Goal: Task Accomplishment & Management: Manage account settings

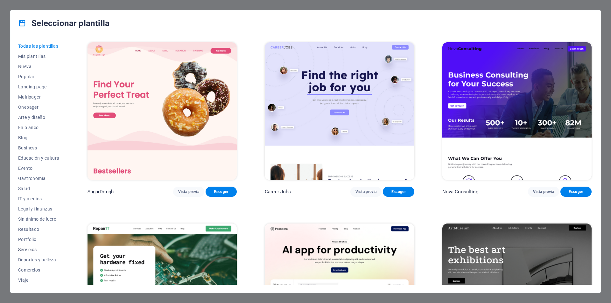
click at [32, 248] on span "Servicios" at bounding box center [38, 249] width 41 height 5
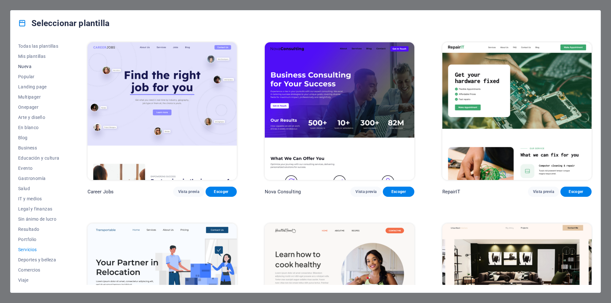
click at [26, 65] on span "Nueva" at bounding box center [38, 66] width 41 height 5
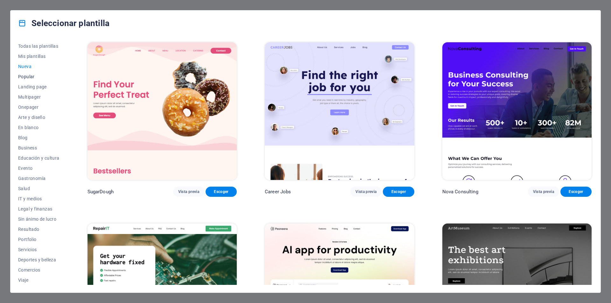
click at [30, 77] on span "Popular" at bounding box center [38, 76] width 41 height 5
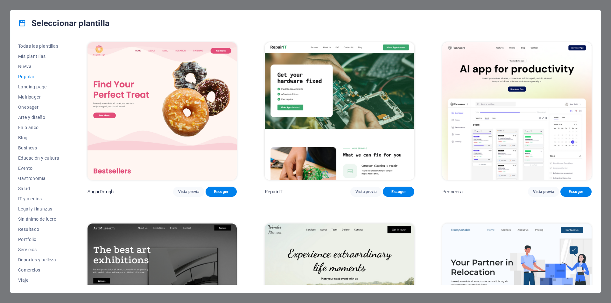
scroll to position [95, 0]
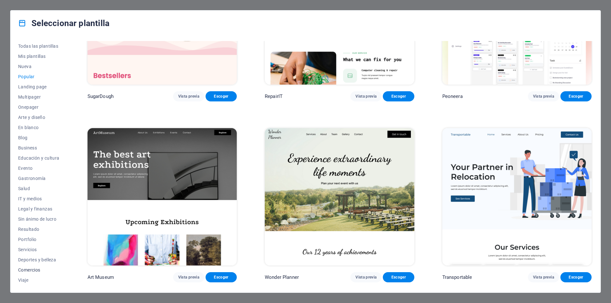
click at [35, 270] on span "Comercios" at bounding box center [38, 270] width 41 height 5
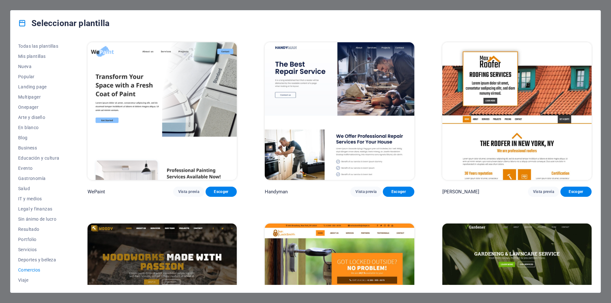
scroll to position [159, 0]
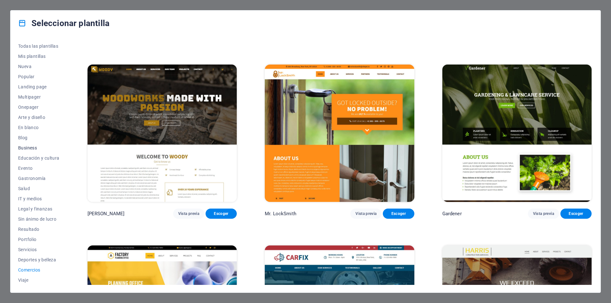
click at [29, 147] on span "Business" at bounding box center [38, 147] width 41 height 5
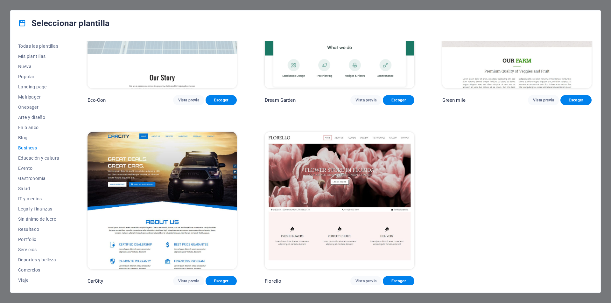
scroll to position [0, 0]
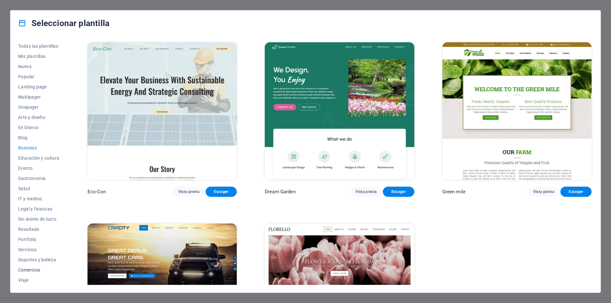
click at [27, 271] on span "Comercios" at bounding box center [38, 270] width 41 height 5
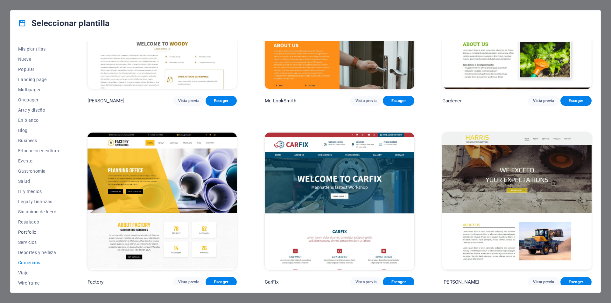
scroll to position [10, 0]
click at [32, 236] on button "Servicios" at bounding box center [38, 239] width 41 height 10
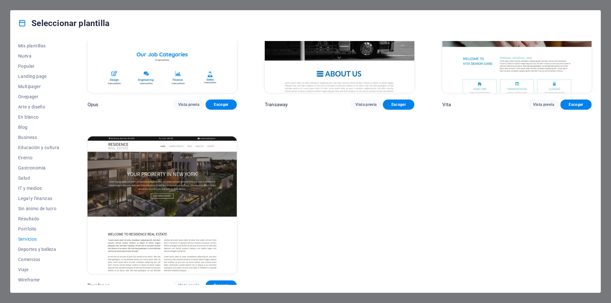
scroll to position [1047, 0]
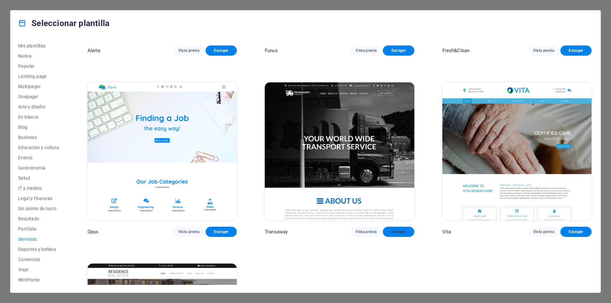
click at [398, 229] on span "Escoger" at bounding box center [398, 231] width 21 height 5
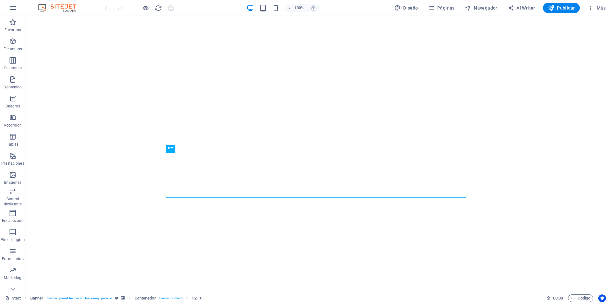
click at [199, 15] on div "100% Diseño Páginas Navegador AI Writer Publicar Más" at bounding box center [305, 7] width 610 height 15
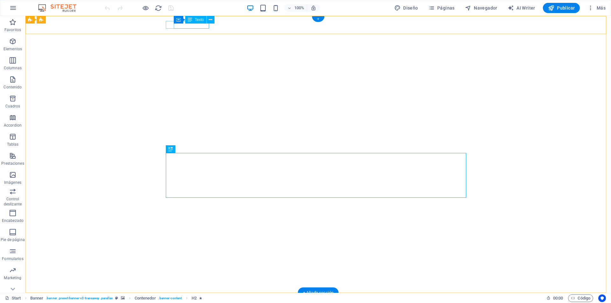
click at [206, 303] on div "+012-345-6789" at bounding box center [315, 307] width 295 height 8
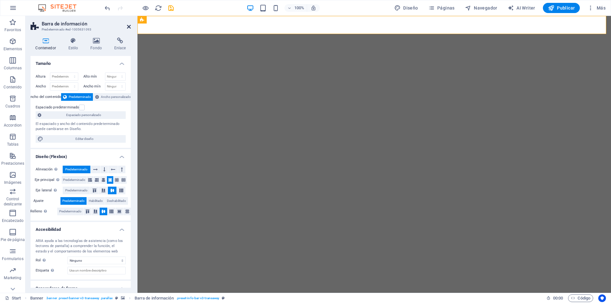
click at [127, 26] on icon at bounding box center [129, 26] width 4 height 5
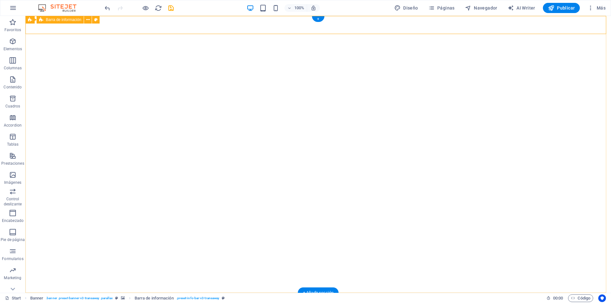
click at [201, 25] on icon at bounding box center [199, 25] width 3 height 7
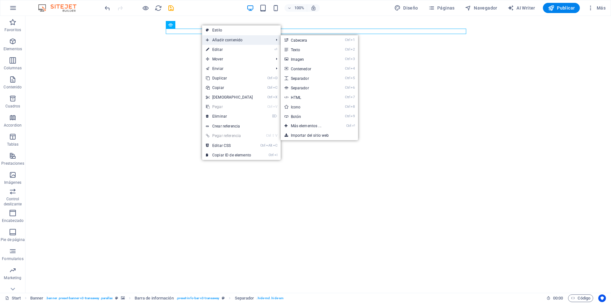
click at [220, 38] on span "Añadir contenido" at bounding box center [236, 40] width 69 height 10
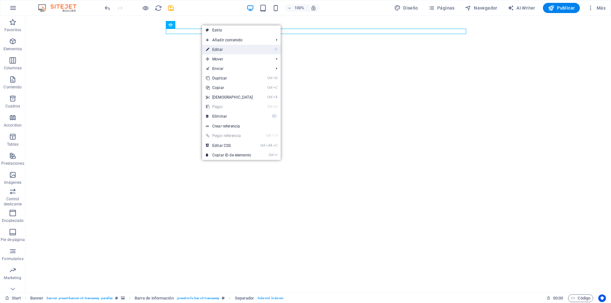
click at [215, 49] on link "⏎ Editar" at bounding box center [229, 50] width 55 height 10
select select "%"
select select "px"
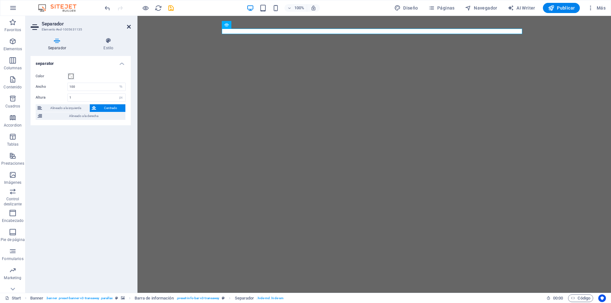
click at [129, 26] on icon at bounding box center [129, 26] width 4 height 5
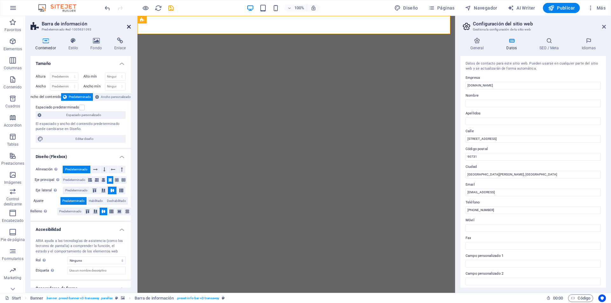
click at [129, 27] on icon at bounding box center [129, 26] width 4 height 5
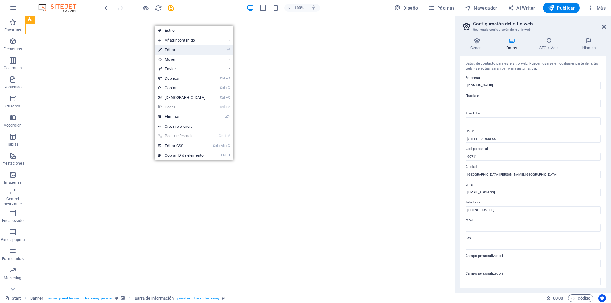
click at [163, 49] on link "⏎ Editar" at bounding box center [182, 50] width 55 height 10
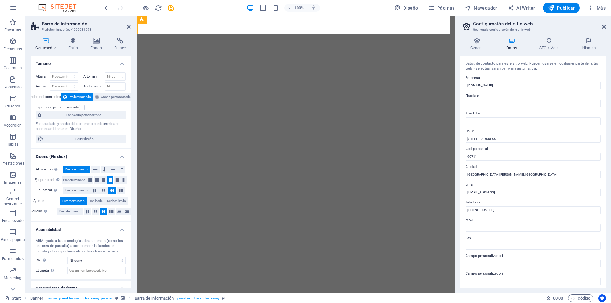
click at [130, 24] on h2 "Barra de información" at bounding box center [86, 24] width 89 height 6
click at [127, 25] on icon at bounding box center [129, 26] width 4 height 5
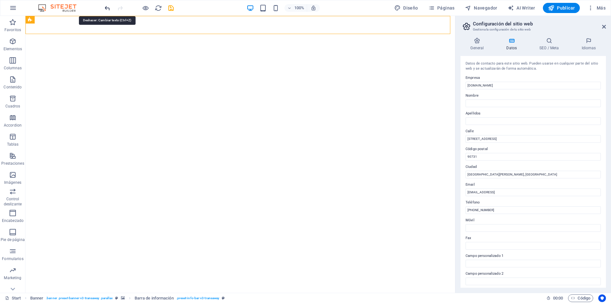
click at [108, 7] on icon "undo" at bounding box center [107, 7] width 7 height 7
click at [129, 23] on button at bounding box center [133, 20] width 8 height 8
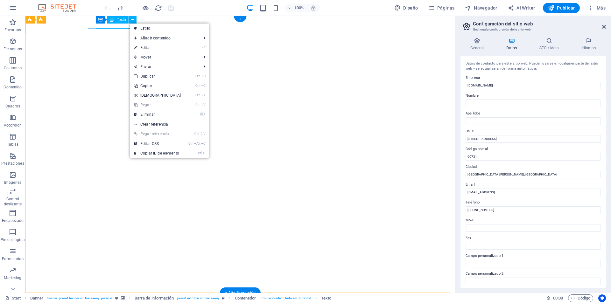
click at [121, 303] on div "+012-345-6789" at bounding box center [237, 307] width 295 height 8
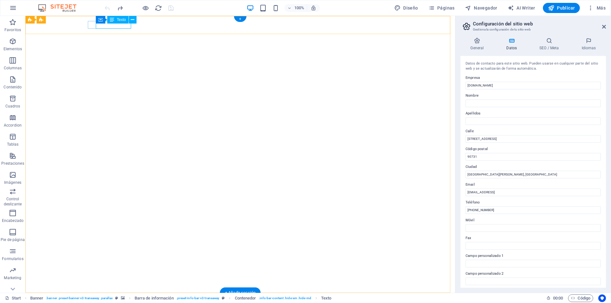
click at [121, 303] on div "+012-345-6789" at bounding box center [237, 307] width 295 height 8
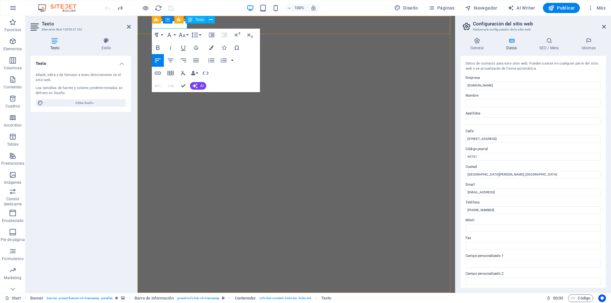
click at [174, 303] on span "+012-345-6789" at bounding box center [168, 307] width 44 height 7
click at [504, 208] on input "+012-345-6789" at bounding box center [532, 210] width 135 height 8
type input "[PHONE_NUMBER]"
click at [543, 189] on input "6a468cf19c84ec6fa35a856a1f304d@cpanel.local" at bounding box center [532, 193] width 135 height 8
type input "6"
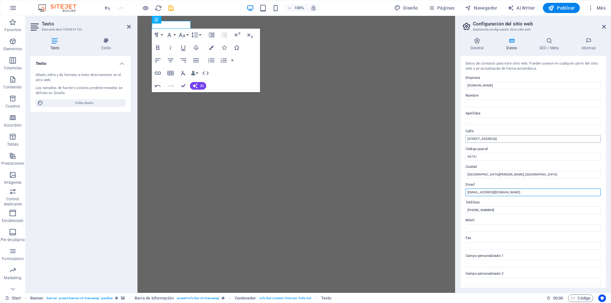
type input "[EMAIL_ADDRESS][DOMAIN_NAME]"
click at [518, 137] on input "425 South Palos Verdes Str" at bounding box center [532, 139] width 135 height 8
type input "4"
drag, startPoint x: 495, startPoint y: 135, endPoint x: 457, endPoint y: 135, distance: 37.5
click at [457, 135] on div "General Datos SEO / Meta Idiomas Nombre del sitio web santranschile.cl Logo Arr…" at bounding box center [533, 162] width 156 height 261
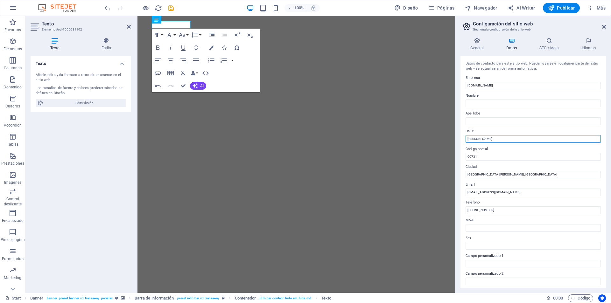
paste input "venida Portales 2370 San Bernardo"
type input "Avenida Portales 2370 San Bernardo"
click at [501, 177] on input "[GEOGRAPHIC_DATA][PERSON_NAME], [GEOGRAPHIC_DATA]" at bounding box center [532, 175] width 135 height 8
type input "Santiago"
click at [499, 138] on input "Avenida Portales 2370 San Bernardo" at bounding box center [532, 139] width 135 height 8
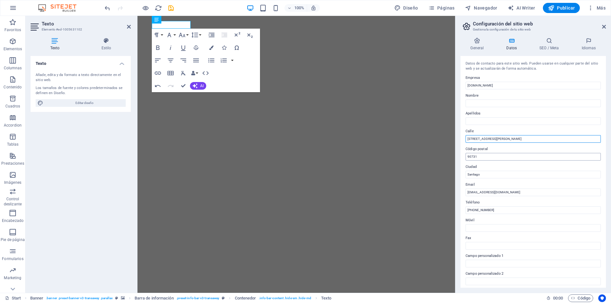
type input "[STREET_ADDRESS][PERSON_NAME]"
click at [494, 156] on input "90731" at bounding box center [532, 157] width 135 height 8
type input "9"
click at [593, 43] on icon at bounding box center [588, 41] width 34 height 6
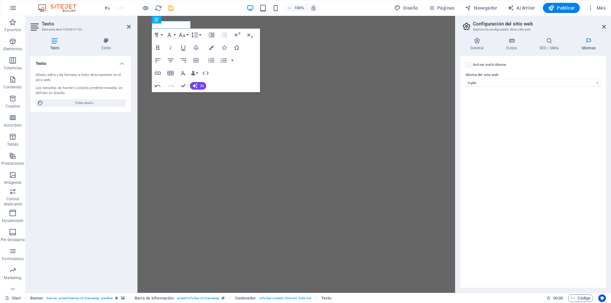
click at [469, 65] on label at bounding box center [468, 65] width 6 height 6
click at [0, 0] on input "Activar multi-idioma Para desactivar la opción multi-idioma, elimine todos los …" at bounding box center [0, 0] width 0 height 0
click at [498, 112] on select "Abkhazian Afar Afrikaans Akan Albanés Alemán Amharic Árabe Aragonese Armenian A…" at bounding box center [533, 114] width 106 height 8
select select "59"
click at [480, 110] on select "Abkhazian Afar Afrikaans Akan Albanés Alemán Amharic Árabe Aragonese Armenian A…" at bounding box center [533, 114] width 106 height 8
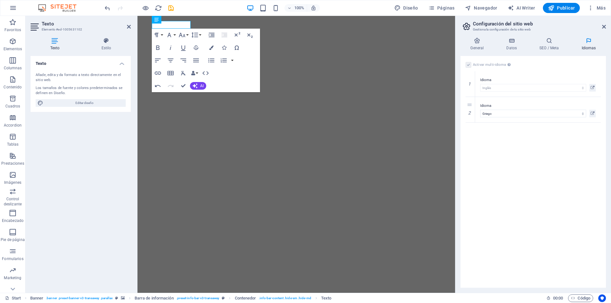
click at [468, 63] on label at bounding box center [468, 65] width 6 height 6
click at [107, 8] on icon "undo" at bounding box center [107, 7] width 7 height 7
select select
click at [467, 62] on label at bounding box center [468, 65] width 6 height 6
click at [467, 64] on label at bounding box center [468, 65] width 6 height 6
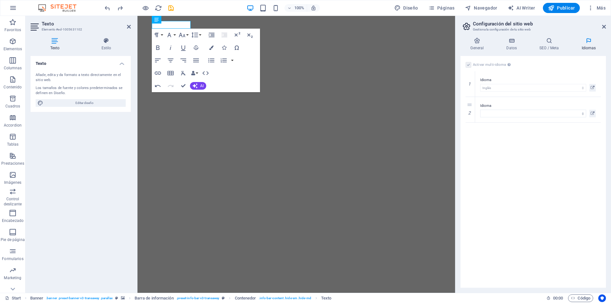
click at [467, 64] on label at bounding box center [468, 65] width 6 height 6
click at [467, 65] on label at bounding box center [468, 65] width 6 height 6
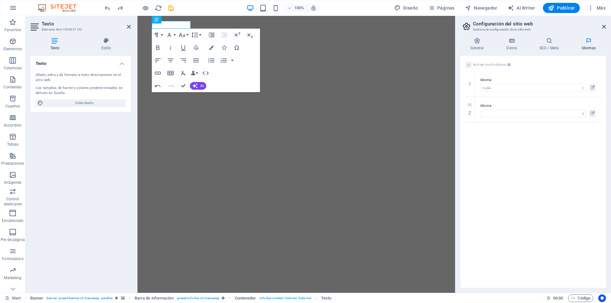
click at [467, 65] on label at bounding box center [468, 65] width 6 height 6
click at [478, 45] on h4 "General" at bounding box center [478, 44] width 36 height 13
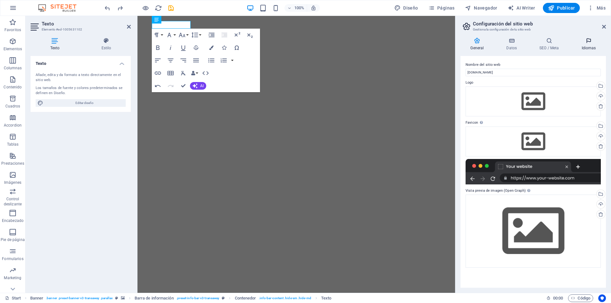
click at [590, 46] on h4 "Idiomas" at bounding box center [588, 44] width 34 height 13
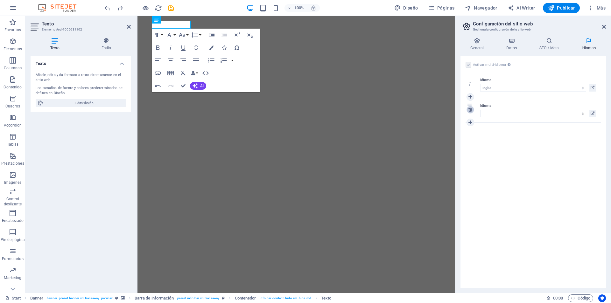
click at [471, 111] on icon at bounding box center [469, 110] width 3 height 4
click at [469, 66] on label at bounding box center [468, 65] width 6 height 6
click at [0, 0] on input "Activar multi-idioma Para desactivar la opción multi-idioma, elimine todos los …" at bounding box center [0, 0] width 0 height 0
click at [545, 83] on select "Abkhazian Afar Afrikaans Akan Albanés Alemán Amharic Árabe Aragonese Armenian A…" at bounding box center [532, 83] width 135 height 8
select select "44"
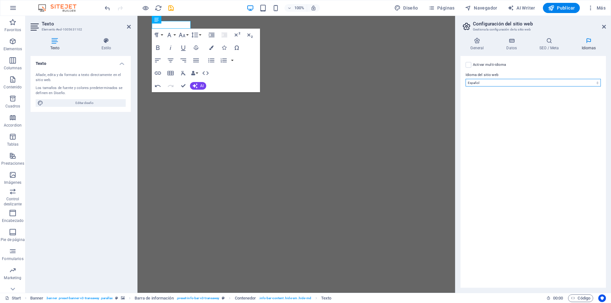
click at [465, 79] on select "Abkhazian Afar Afrikaans Akan Albanés Alemán Amharic Árabe Aragonese Armenian A…" at bounding box center [532, 83] width 135 height 8
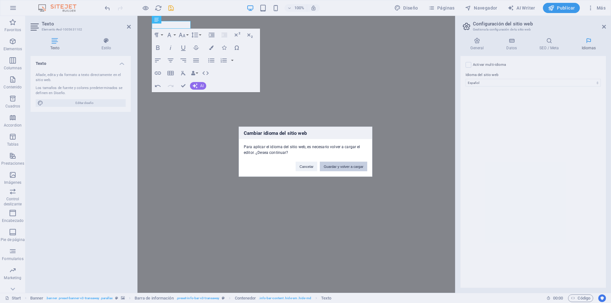
click at [352, 168] on button "Guardar y volver a cargar" at bounding box center [343, 167] width 47 height 10
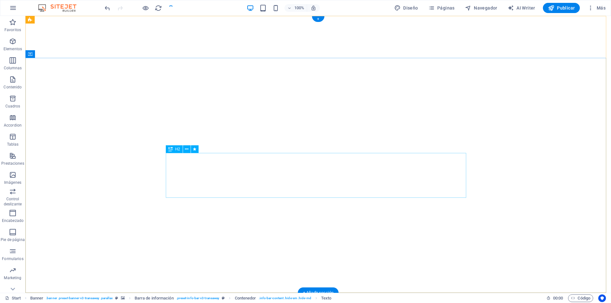
checkbox input "false"
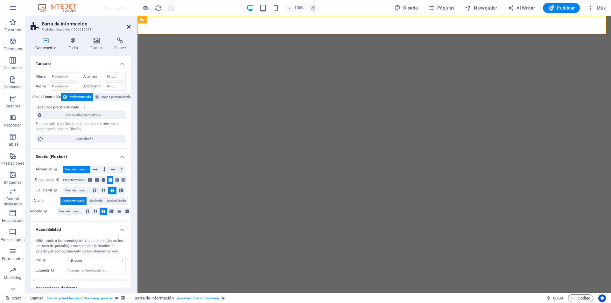
click at [130, 26] on icon at bounding box center [129, 26] width 4 height 5
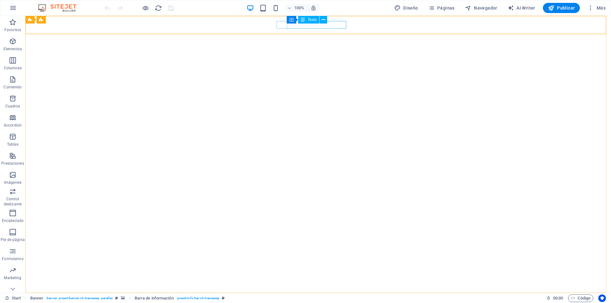
click at [303, 23] on icon at bounding box center [303, 20] width 4 height 8
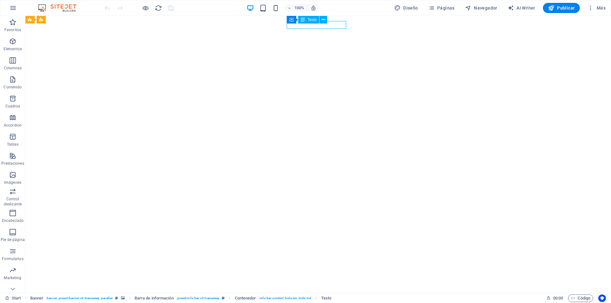
click at [303, 23] on icon at bounding box center [303, 20] width 4 height 8
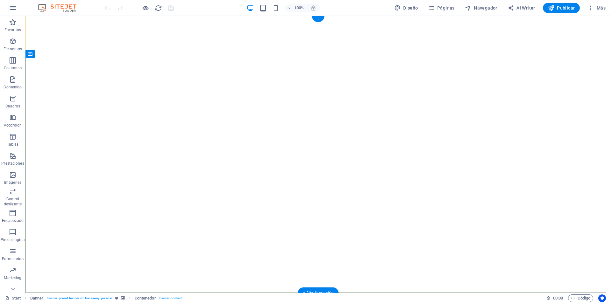
drag, startPoint x: 320, startPoint y: 17, endPoint x: 185, endPoint y: 25, distance: 135.1
click at [320, 17] on div "+" at bounding box center [318, 19] width 12 height 6
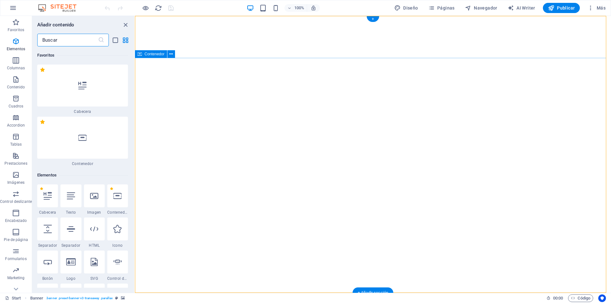
scroll to position [1948, 0]
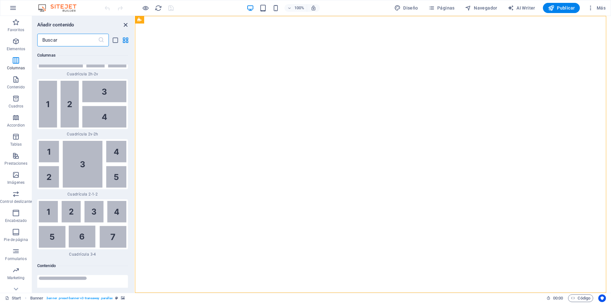
click at [126, 26] on icon "close panel" at bounding box center [125, 24] width 7 height 7
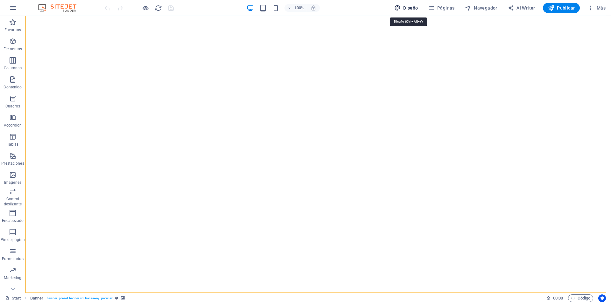
click at [412, 9] on span "Diseño" at bounding box center [406, 8] width 24 height 6
select select "px"
select select "400"
select select "px"
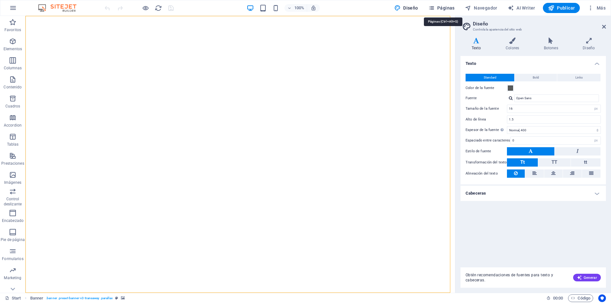
click at [449, 7] on span "Páginas" at bounding box center [441, 8] width 26 height 6
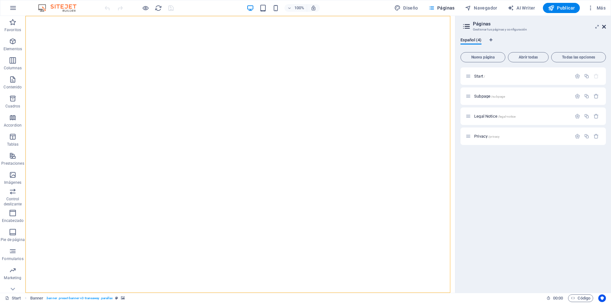
click at [604, 24] on icon at bounding box center [604, 26] width 4 height 5
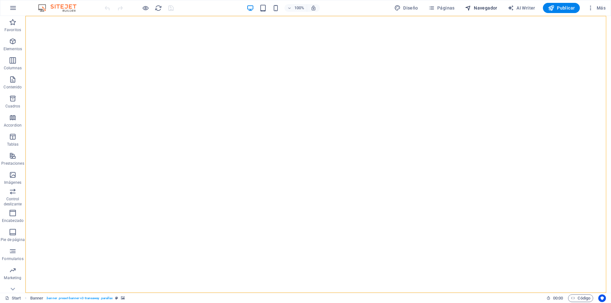
click at [490, 8] on span "Navegador" at bounding box center [481, 8] width 32 height 6
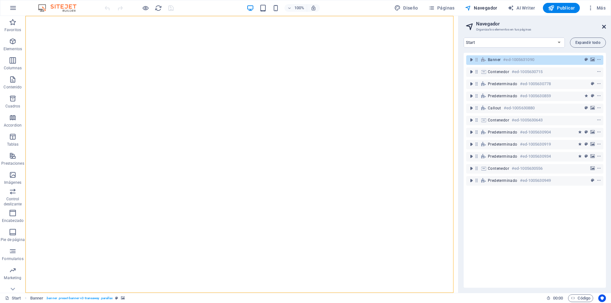
click at [603, 26] on icon at bounding box center [604, 26] width 4 height 5
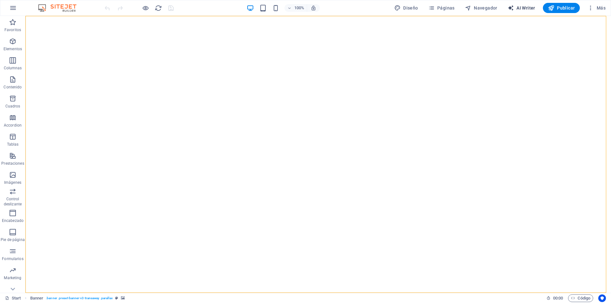
click at [526, 8] on span "AI Writer" at bounding box center [521, 8] width 28 height 6
select select "English"
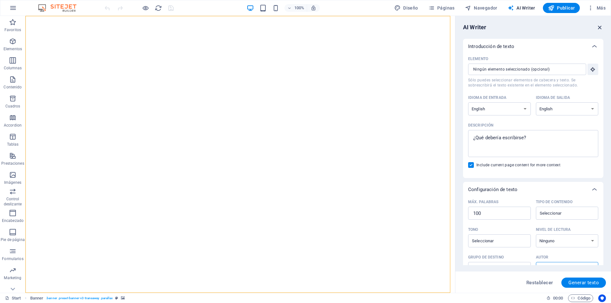
click at [599, 27] on icon "button" at bounding box center [599, 27] width 7 height 7
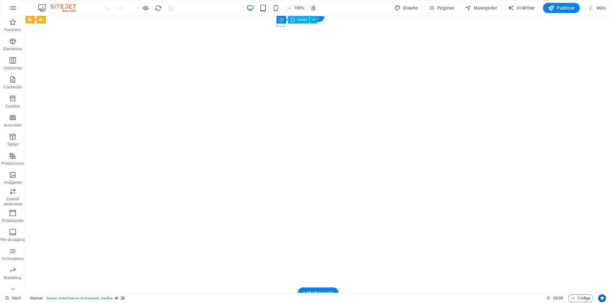
select select "xMidYMid"
select select "px"
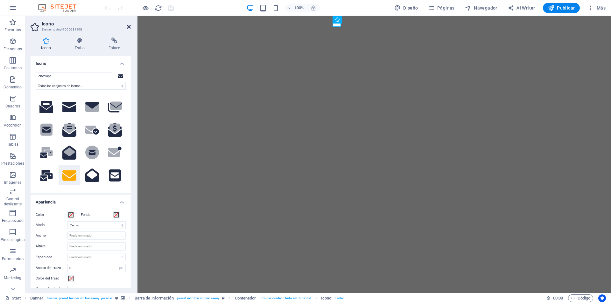
click at [127, 27] on icon at bounding box center [129, 26] width 4 height 5
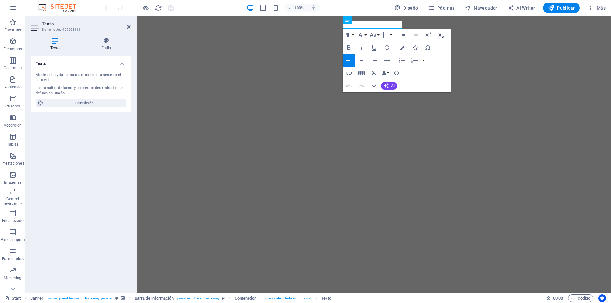
click at [440, 35] on icon "button" at bounding box center [441, 35] width 8 height 8
click at [441, 33] on icon "button" at bounding box center [441, 35] width 8 height 8
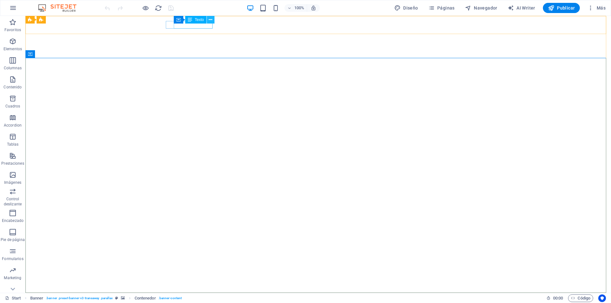
click at [211, 19] on icon at bounding box center [210, 20] width 3 height 7
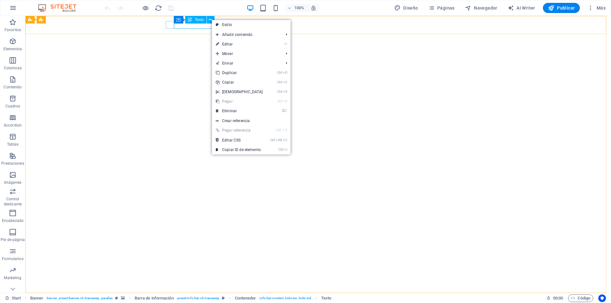
click at [196, 24] on div "Contenedor Texto" at bounding box center [196, 20] width 45 height 8
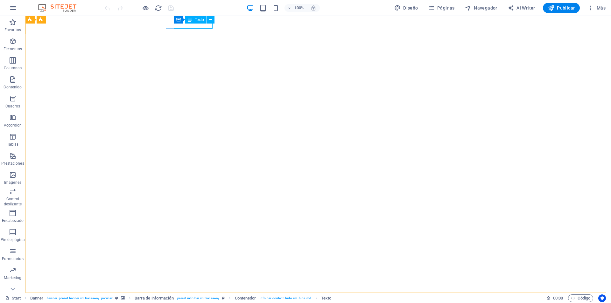
click at [196, 24] on div "Contenedor Texto" at bounding box center [196, 20] width 45 height 8
click at [203, 303] on div "[PHONE_NUMBER]" at bounding box center [315, 307] width 295 height 8
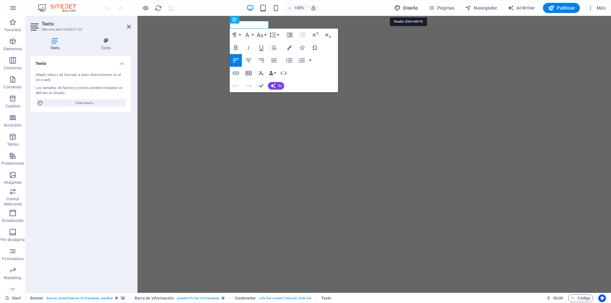
click at [413, 7] on span "Diseño" at bounding box center [406, 8] width 24 height 6
select select "px"
select select "400"
select select "px"
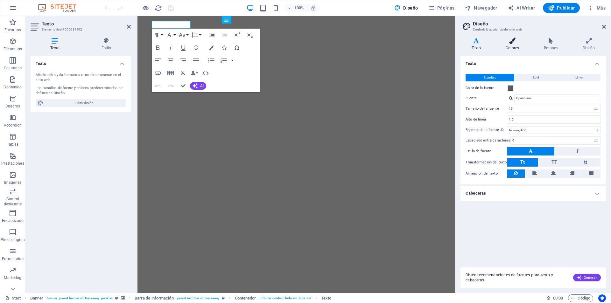
click at [509, 45] on h4 "Colores" at bounding box center [513, 44] width 38 height 13
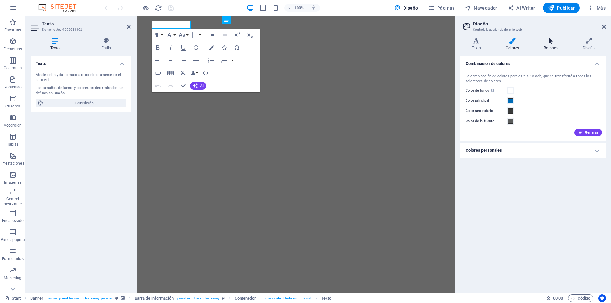
click at [553, 43] on icon at bounding box center [551, 41] width 37 height 6
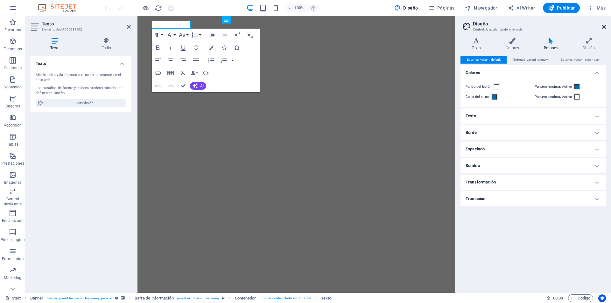
click at [604, 26] on icon at bounding box center [604, 26] width 4 height 5
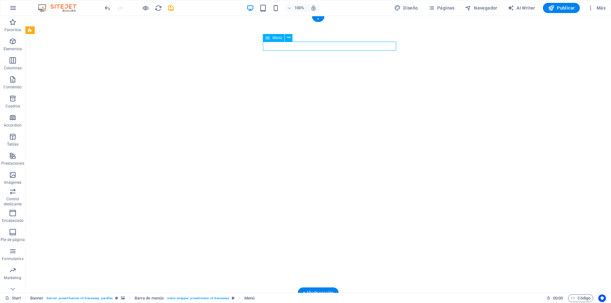
select select
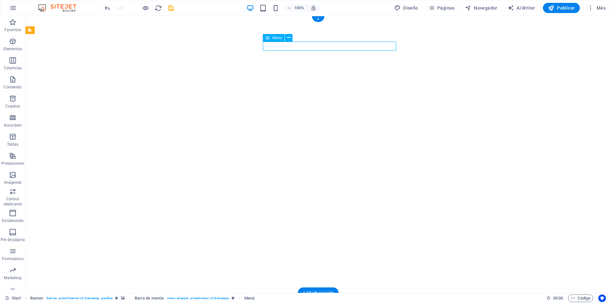
select select
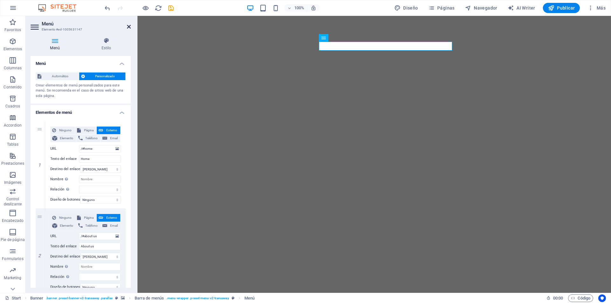
click at [130, 26] on icon at bounding box center [129, 26] width 4 height 5
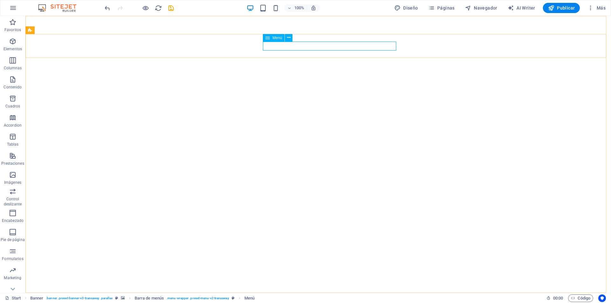
click at [277, 34] on div "Menú" at bounding box center [274, 38] width 22 height 8
click at [276, 38] on span "Menú" at bounding box center [277, 38] width 10 height 4
select select
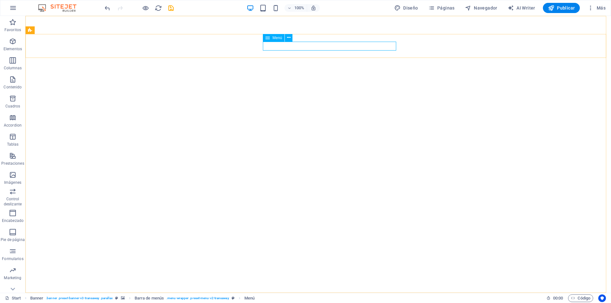
select select
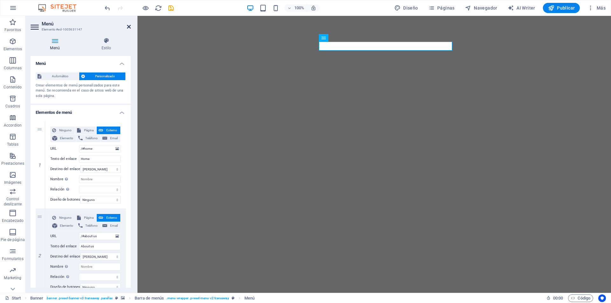
click at [130, 27] on icon at bounding box center [129, 26] width 4 height 5
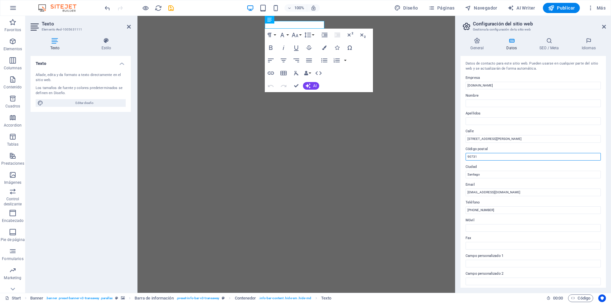
click at [488, 155] on input "90731" at bounding box center [532, 157] width 135 height 8
type input "9"
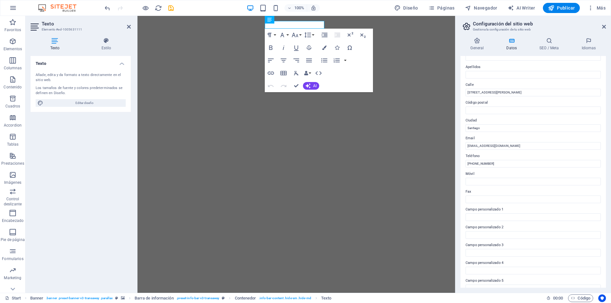
scroll to position [74, 0]
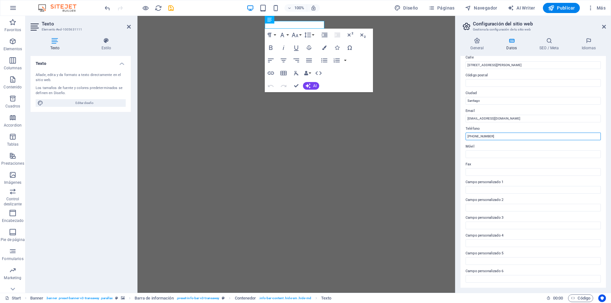
drag, startPoint x: 498, startPoint y: 136, endPoint x: 460, endPoint y: 139, distance: 38.0
click at [460, 139] on div "General Datos SEO / Meta Idiomas Nombre del sitio web [DOMAIN_NAME] Logo Arrast…" at bounding box center [533, 162] width 156 height 261
click at [471, 154] on input "Móvil" at bounding box center [532, 154] width 135 height 8
paste input "[PHONE_NUMBER]"
type input "[PHONE_NUMBER]"
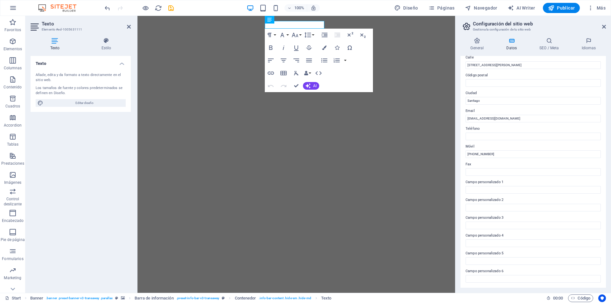
click at [494, 182] on label "Campo personalizado 1" at bounding box center [532, 182] width 135 height 8
click at [494, 186] on input "Campo personalizado 1" at bounding box center [532, 190] width 135 height 8
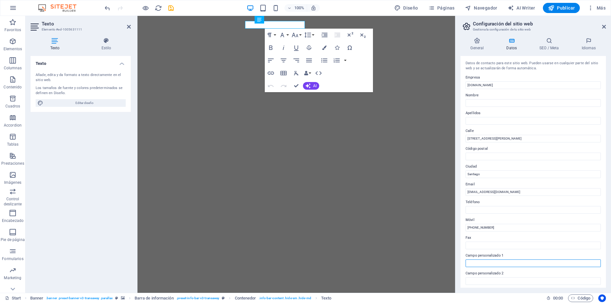
scroll to position [0, 0]
click at [479, 44] on icon at bounding box center [476, 41] width 33 height 6
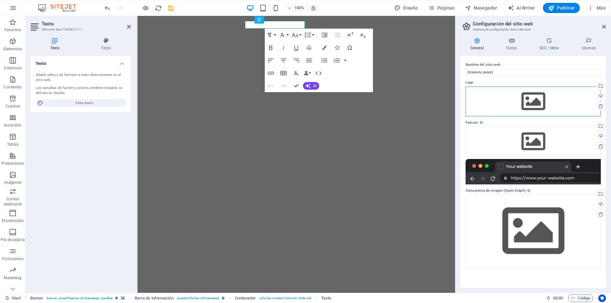
click at [507, 106] on div "Arrastra archivos aquí, haz clic para escoger archivos o selecciona archivos de…" at bounding box center [532, 102] width 135 height 30
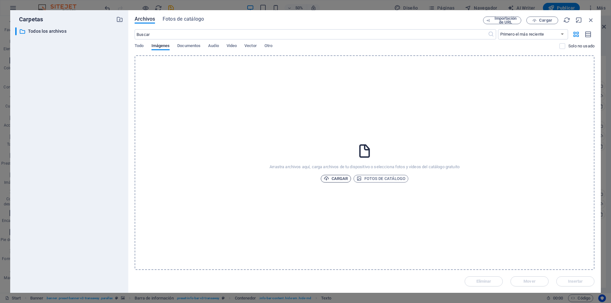
click at [339, 178] on span "Cargar" at bounding box center [336, 179] width 24 height 8
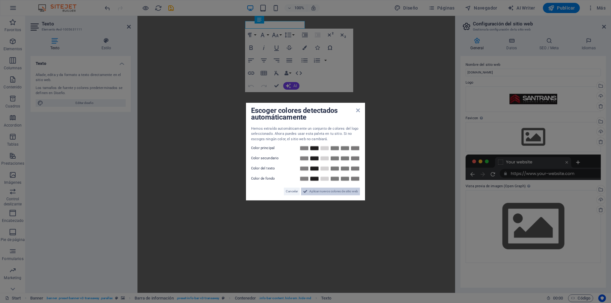
click at [332, 192] on span "Aplicar nuevos colores de sitio web" at bounding box center [333, 192] width 49 height 8
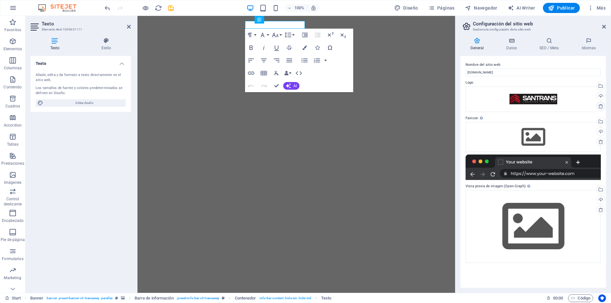
click at [602, 106] on icon at bounding box center [600, 106] width 5 height 5
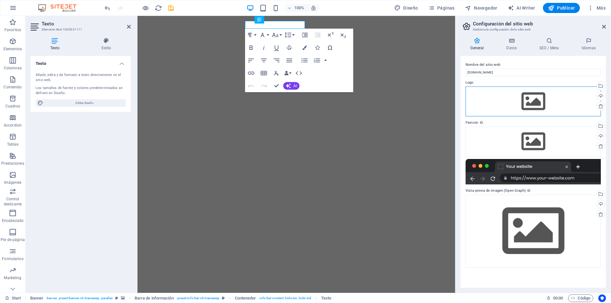
click at [520, 99] on div "Arrastra archivos aquí, haz clic para escoger archivos o selecciona archivos de…" at bounding box center [532, 102] width 135 height 30
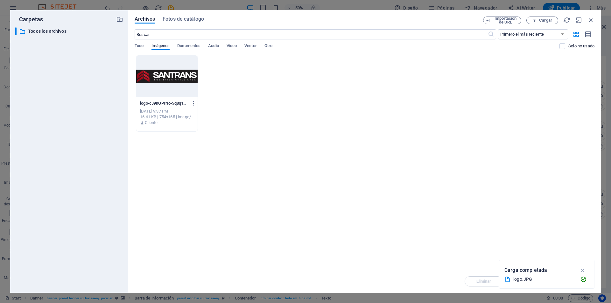
click at [164, 45] on span "Imágenes" at bounding box center [160, 46] width 18 height 9
click at [585, 269] on icon "button" at bounding box center [582, 270] width 7 height 7
click at [348, 183] on div "Arrastra archivos aquí para cargarlos de inmediato logo-cJ9nQPrrIo-5q8q1walPkA.…" at bounding box center [365, 162] width 460 height 215
click at [191, 78] on div at bounding box center [166, 76] width 61 height 41
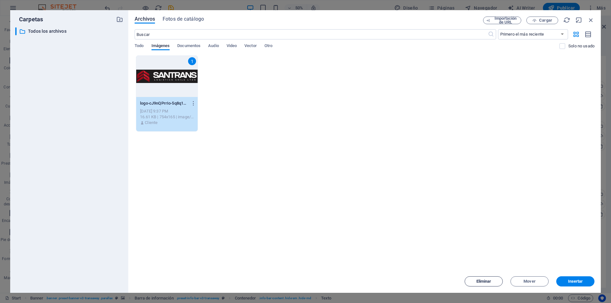
click at [478, 282] on span "Eliminar" at bounding box center [483, 282] width 15 height 4
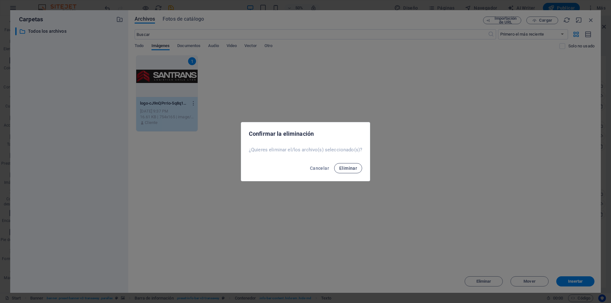
click at [351, 170] on span "Eliminar" at bounding box center [348, 168] width 18 height 5
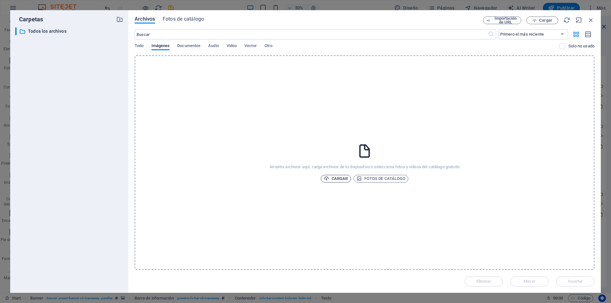
click at [340, 179] on span "Cargar" at bounding box center [336, 179] width 24 height 8
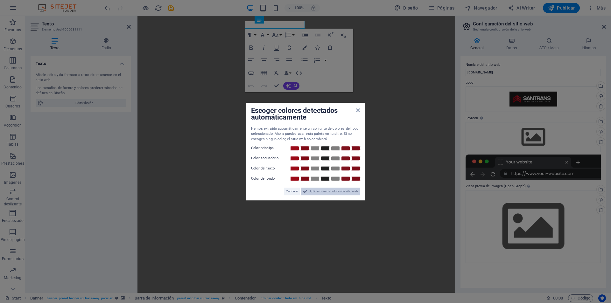
click at [332, 192] on span "Aplicar nuevos colores de sitio web" at bounding box center [333, 192] width 49 height 8
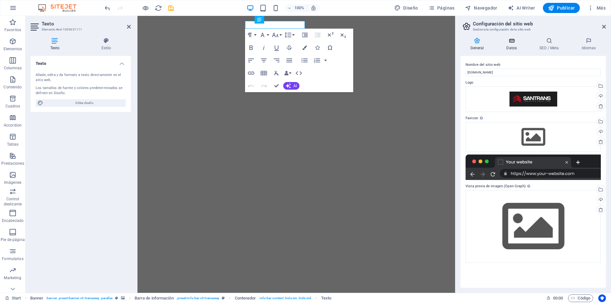
click at [513, 43] on icon at bounding box center [511, 41] width 31 height 6
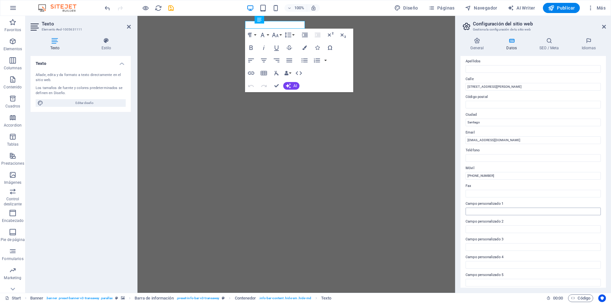
scroll to position [74, 0]
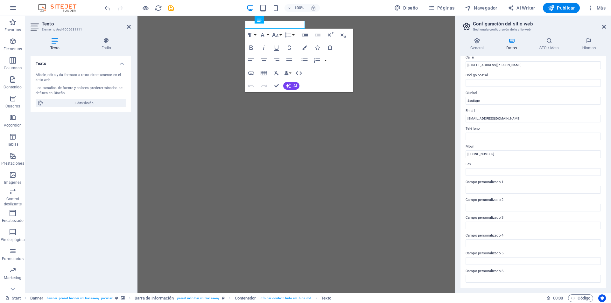
click at [495, 180] on label "Campo personalizado 1" at bounding box center [532, 182] width 135 height 8
click at [495, 186] on input "Campo personalizado 1" at bounding box center [532, 190] width 135 height 8
click at [495, 180] on label "Campo personalizado 1" at bounding box center [532, 182] width 135 height 8
click at [495, 186] on input "Campo personalizado 1" at bounding box center [532, 190] width 135 height 8
click at [499, 189] on input "Campo personalizado 1" at bounding box center [532, 190] width 135 height 8
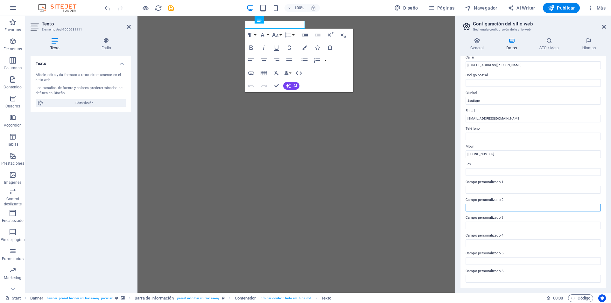
click at [491, 208] on input "Campo personalizado 2" at bounding box center [532, 208] width 135 height 8
click at [487, 218] on label "Campo personalizado 3" at bounding box center [532, 218] width 135 height 8
click at [487, 222] on input "Campo personalizado 3" at bounding box center [532, 226] width 135 height 8
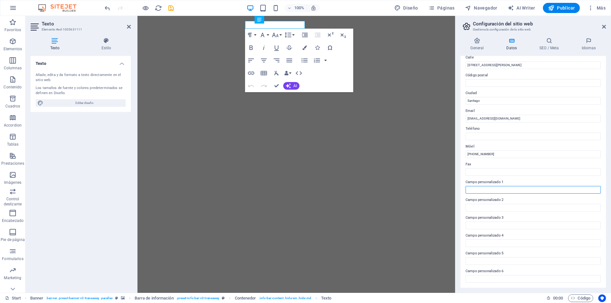
click at [492, 189] on input "Campo personalizado 1" at bounding box center [532, 190] width 135 height 8
click at [492, 197] on label "Campo personalizado 2" at bounding box center [532, 200] width 135 height 8
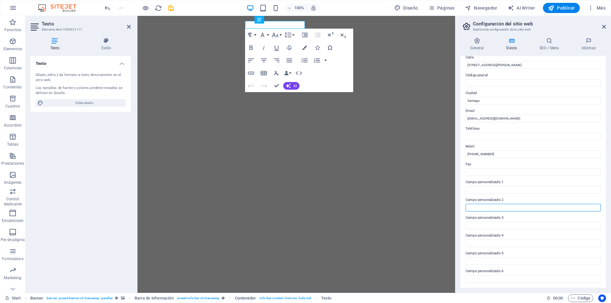
click at [492, 204] on input "Campo personalizado 2" at bounding box center [532, 208] width 135 height 8
click at [488, 136] on input "Teléfono" at bounding box center [532, 137] width 135 height 8
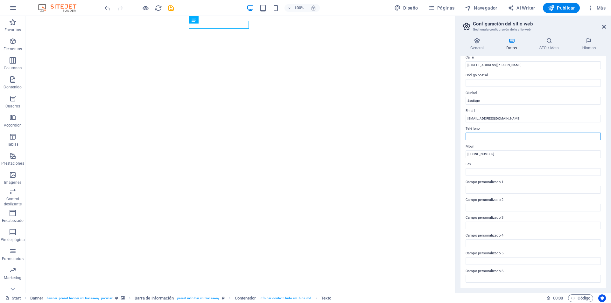
click at [478, 136] on input "Teléfono" at bounding box center [532, 137] width 135 height 8
drag, startPoint x: 522, startPoint y: 169, endPoint x: 451, endPoint y: 152, distance: 73.2
click at [476, 137] on input "Teléfono" at bounding box center [532, 137] width 135 height 8
paste input "[PHONE_NUMBER]"
type input "[PHONE_NUMBER]"
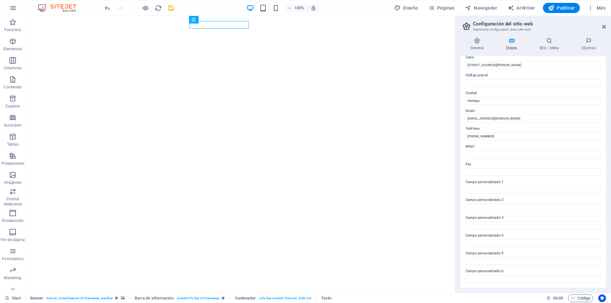
click at [461, 160] on div "Datos de contacto para este sitio web. Pueden usarse en cualquier parte del sit…" at bounding box center [532, 172] width 145 height 232
click at [487, 189] on input "Campo personalizado 1" at bounding box center [532, 190] width 135 height 8
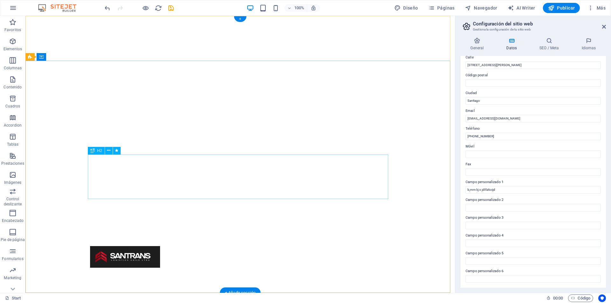
scroll to position [0, 0]
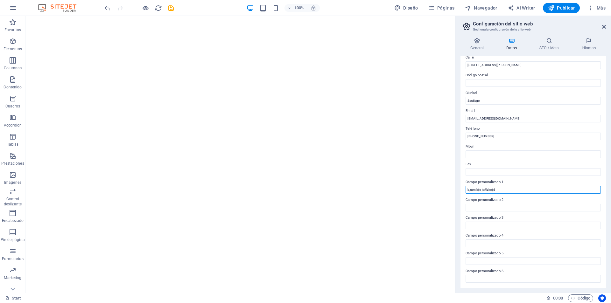
click at [511, 190] on input "b,mm kj o jdñlzkoijd" at bounding box center [532, 190] width 135 height 8
type input "b"
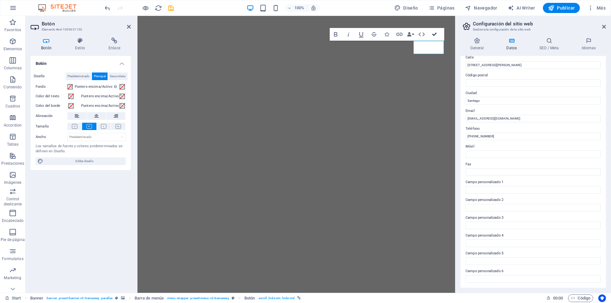
drag, startPoint x: 435, startPoint y: 34, endPoint x: 408, endPoint y: 18, distance: 31.9
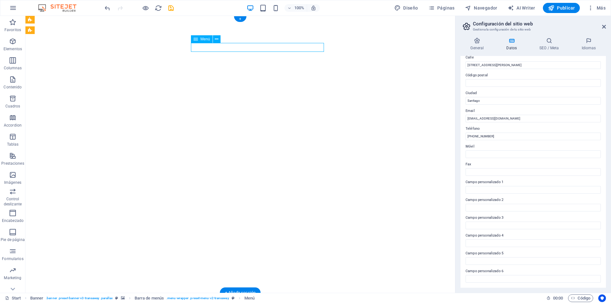
select select
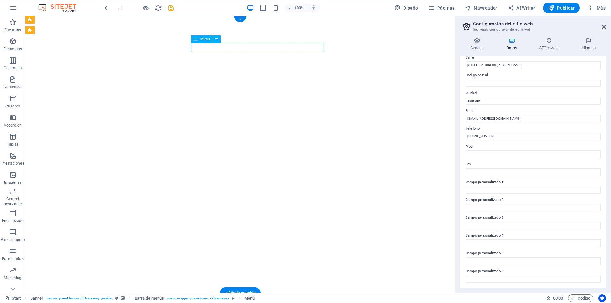
select select
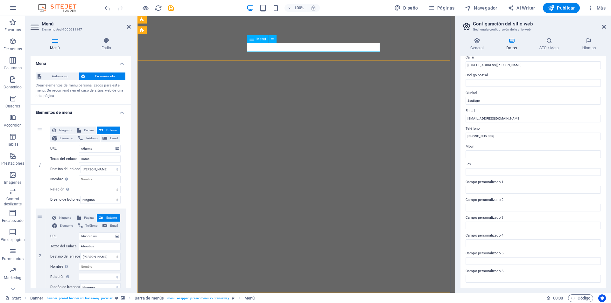
click at [104, 238] on input "/#about-us" at bounding box center [100, 237] width 42 height 8
type input "/#"
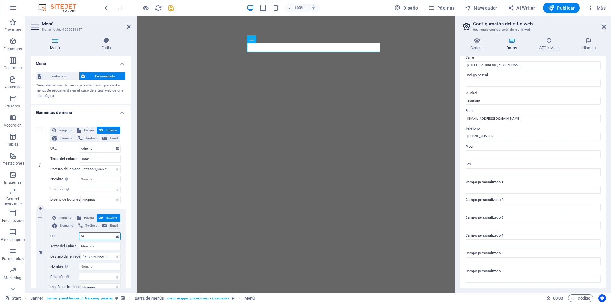
select select
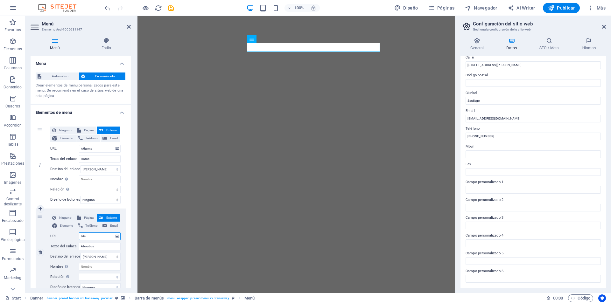
type input "/#sO"
select select
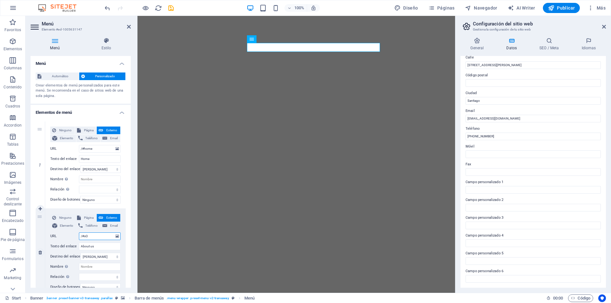
select select
type input "/#s"
select select
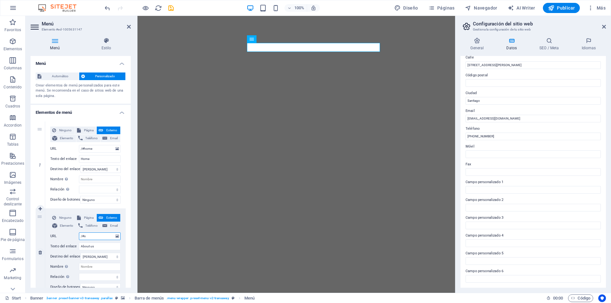
select select
type input "/#"
select select
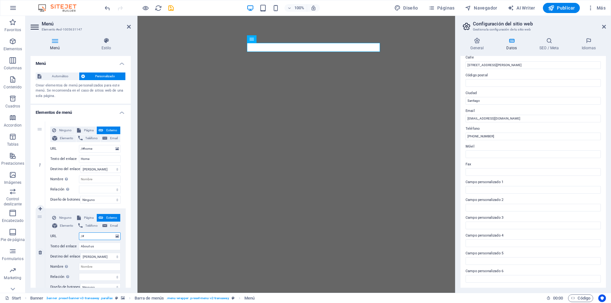
select select
type input "/#s"
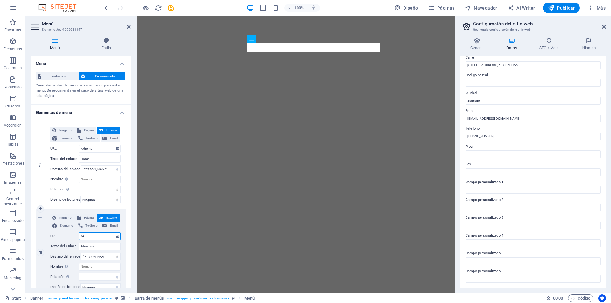
select select
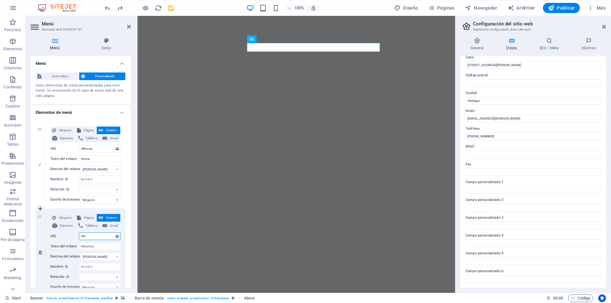
type input "/#sO"
select select
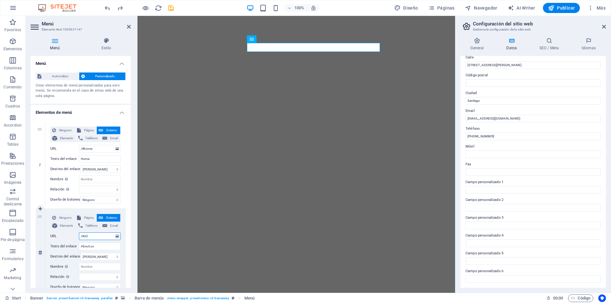
select select
type input "/#"
select select
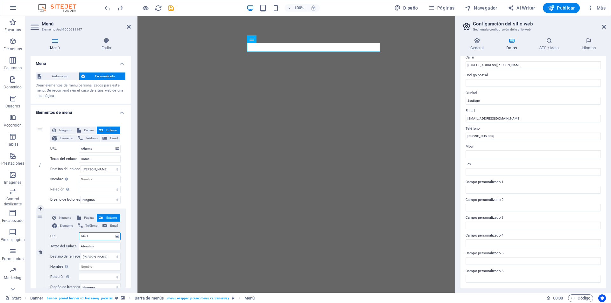
select select
type input "/#about-us"
select select
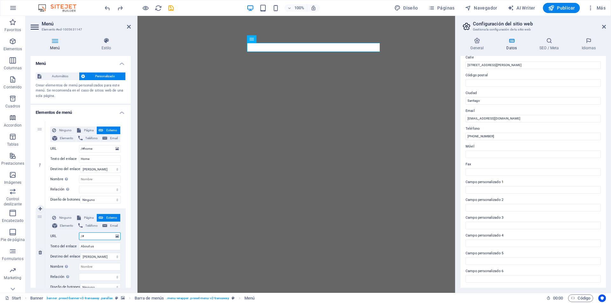
select select
type input "/#"
select select
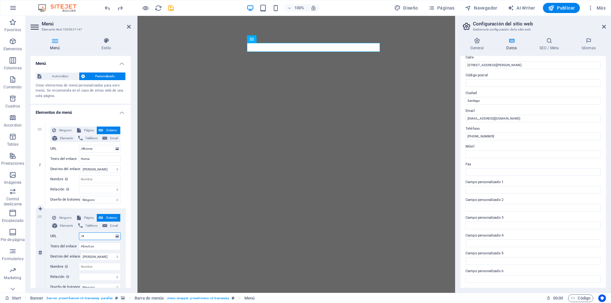
select select
type input "/#SOBRE"
select select
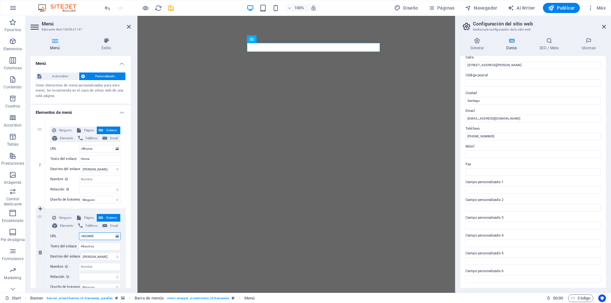
select select
type input "/#SOBRE_"
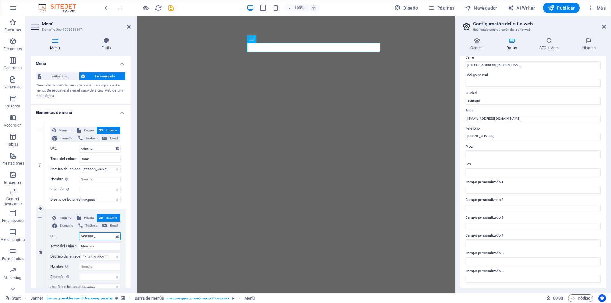
select select
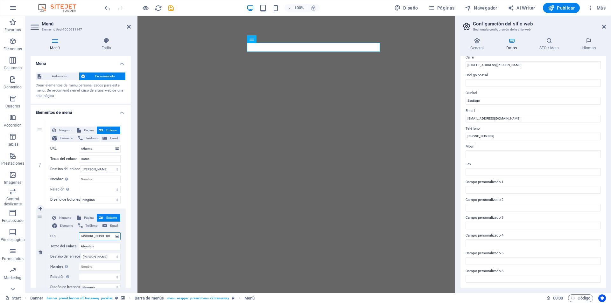
type input "/#SOBRE_NOSOTROS"
select select
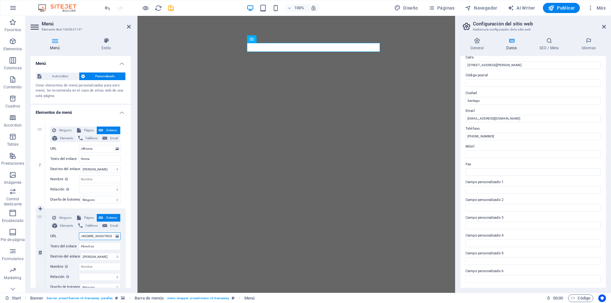
select select
type input "/#SOBRE_NOSOTROS"
click at [100, 248] on input "About us" at bounding box center [100, 247] width 42 height 8
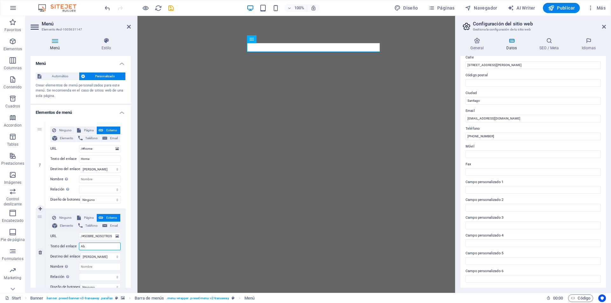
type input "A"
select select
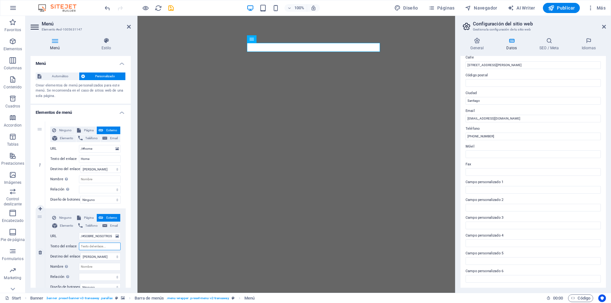
select select
type input "s"
select select
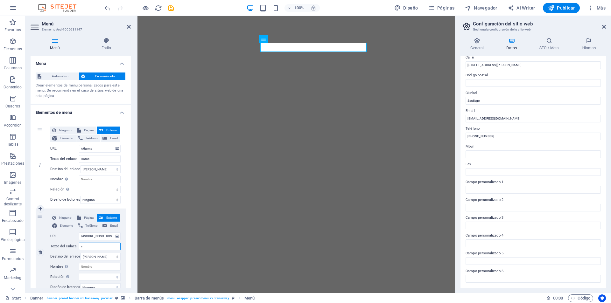
select select
type input "Sobre"
select select
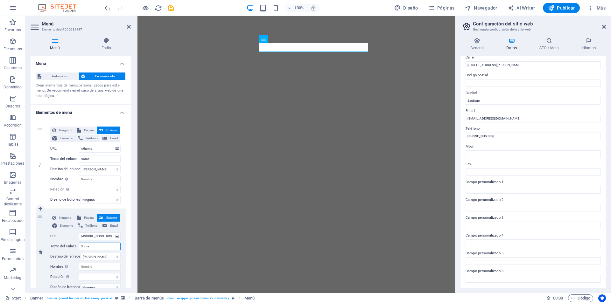
select select
type input "Sobre nosotros"
select select
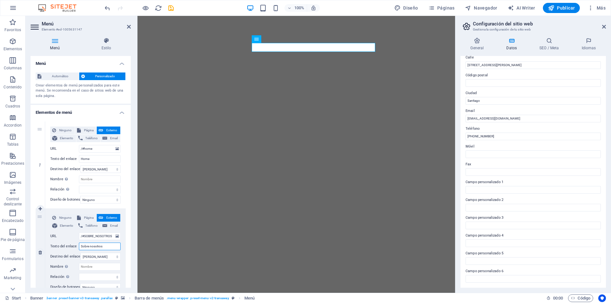
select select
type input "Sobre nosotros"
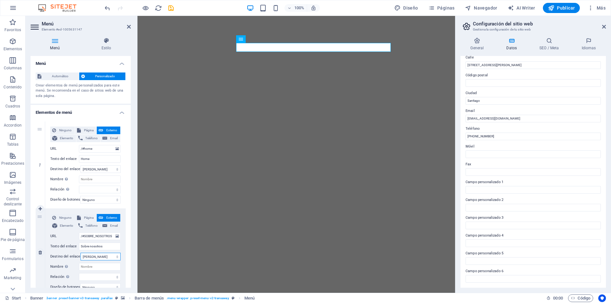
click at [110, 257] on select "Nueva pestaña Misma pestaña Superposición" at bounding box center [100, 257] width 40 height 8
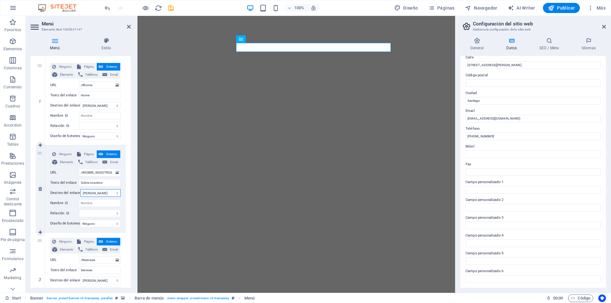
scroll to position [95, 0]
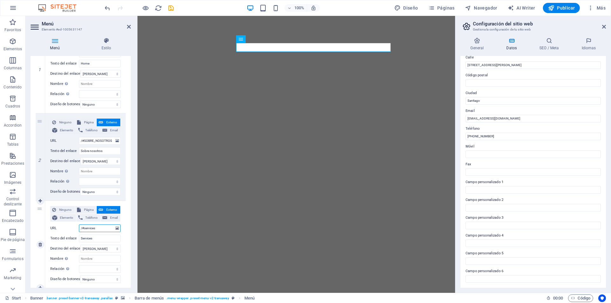
click at [104, 226] on input "/#services" at bounding box center [100, 229] width 42 height 8
type input "/#serv"
select select
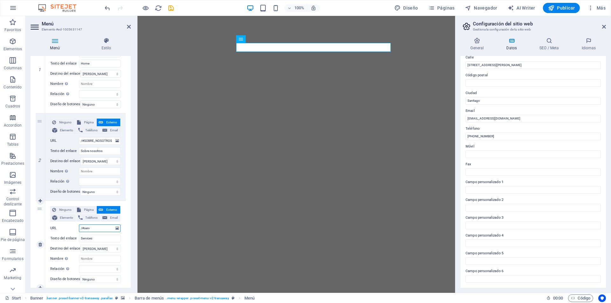
select select
type input "/#servicios"
select select
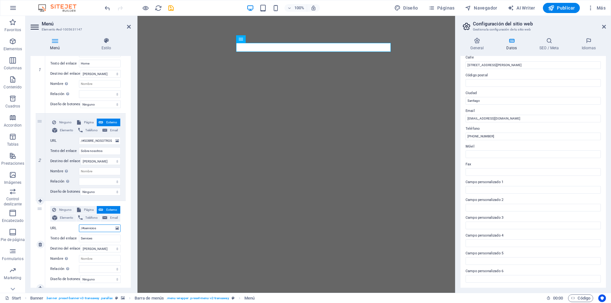
select select
type input "/#servicios"
click at [102, 241] on input "Services" at bounding box center [100, 239] width 42 height 8
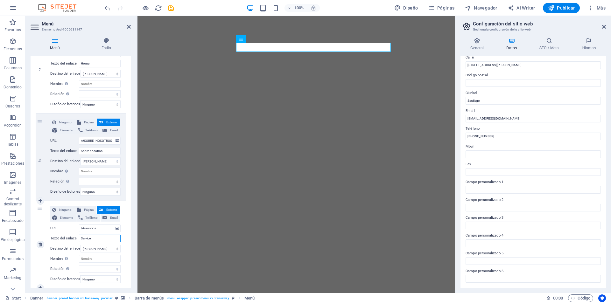
type input "Servic"
select select
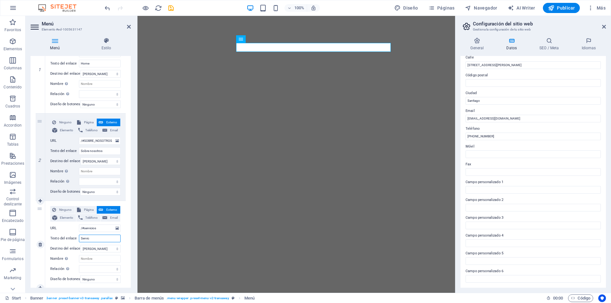
select select
type input "Servicios"
select select
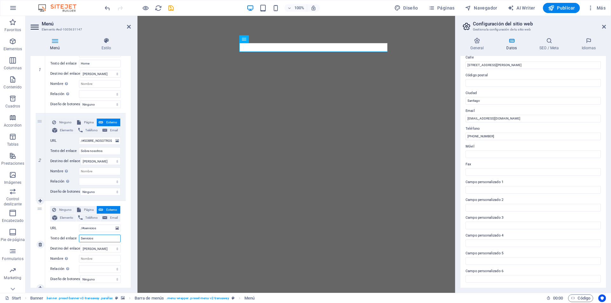
select select
type input "Servicios"
click at [126, 248] on div "1 Ninguno Página Externo Elemento Teléfono Email Página Start Subpage Legal Not…" at bounding box center [81, 244] width 100 height 447
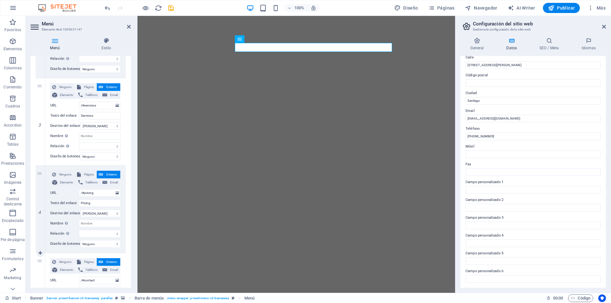
scroll to position [223, 0]
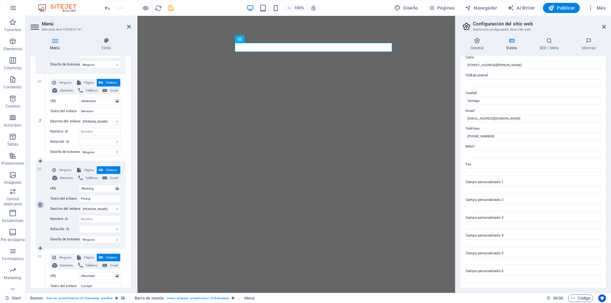
click at [41, 203] on icon at bounding box center [39, 205] width 3 height 4
select select
type input "/#contact"
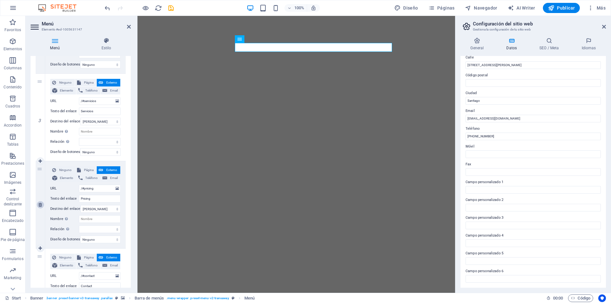
type input "Contact"
select select
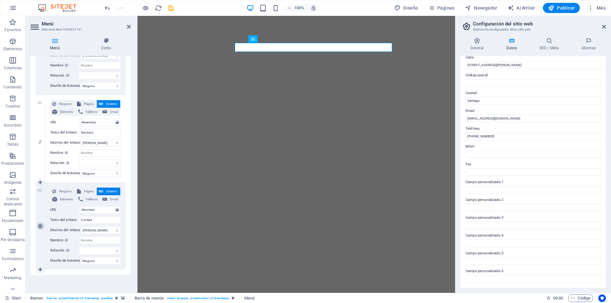
scroll to position [206, 0]
click at [103, 206] on input "/#contact" at bounding box center [100, 210] width 42 height 8
type input "/#contacto"
select select
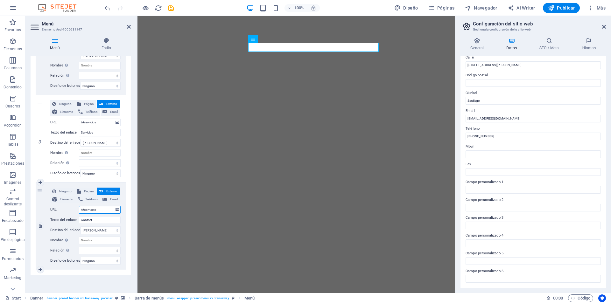
select select
type input "/#contacto"
click at [101, 218] on input "Contact" at bounding box center [100, 220] width 42 height 8
type input "Contacto"
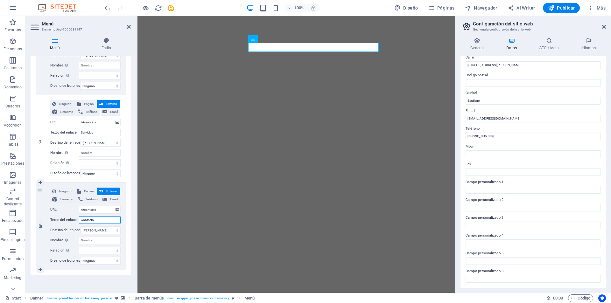
select select
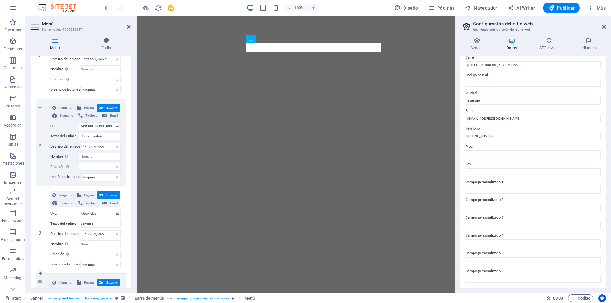
scroll to position [0, 0]
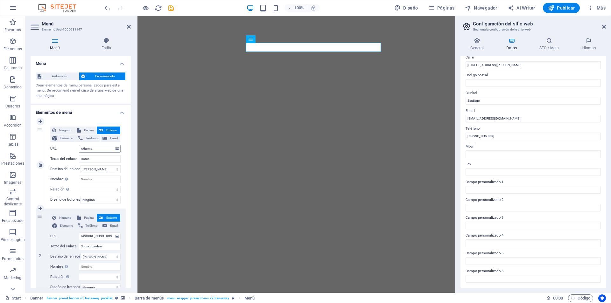
type input "Contacto"
click at [102, 146] on input "/#home" at bounding box center [100, 149] width 42 height 8
type input "/#"
select select
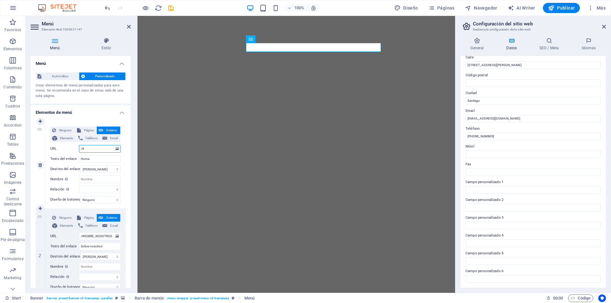
select select
type input "/#inicio"
select select
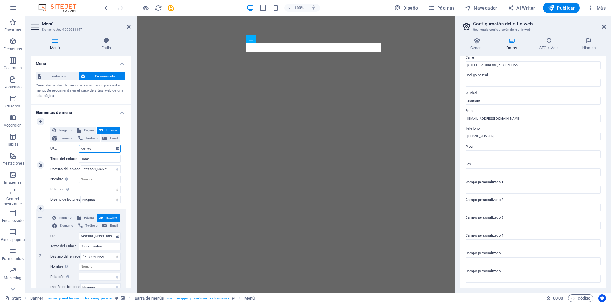
select select
type input "/#inicio"
click at [102, 159] on input "Home" at bounding box center [100, 159] width 42 height 8
type input "H"
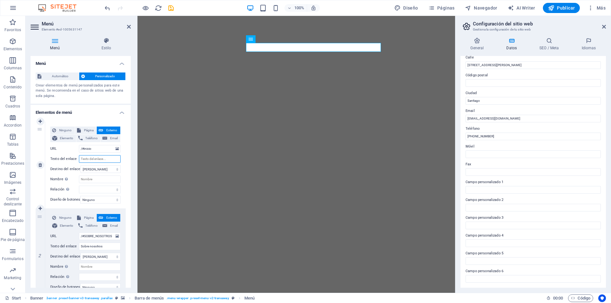
select select
type input "Inicio"
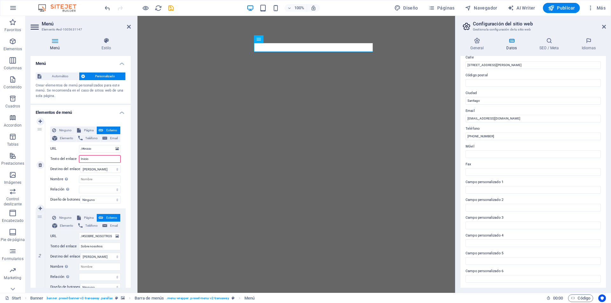
select select
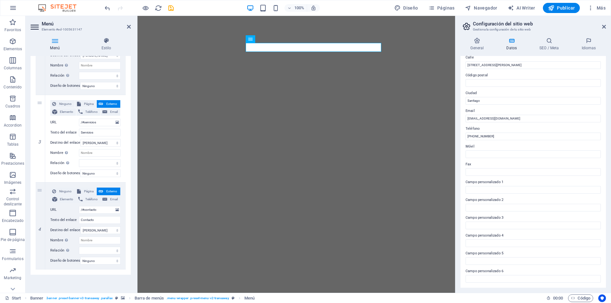
scroll to position [205, 0]
type input "Inicio"
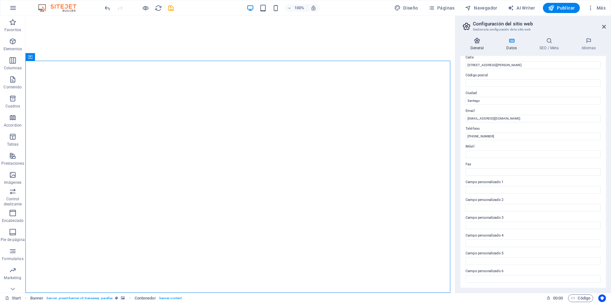
click at [474, 43] on icon at bounding box center [476, 41] width 33 height 6
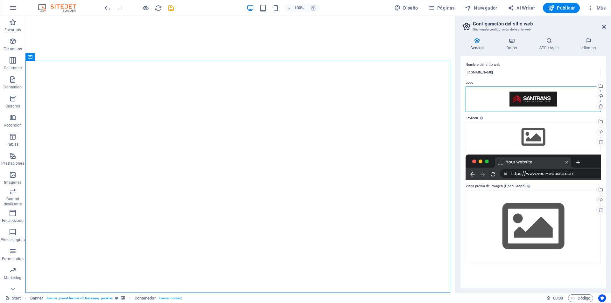
click at [543, 100] on div "Arrastra archivos aquí, haz clic para escoger archivos o selecciona archivos de…" at bounding box center [532, 99] width 135 height 25
click at [543, 100] on body "[DOMAIN_NAME] Start Favoritos Elementos Columnas Contenido Cuadros Accordion Ta…" at bounding box center [305, 151] width 611 height 303
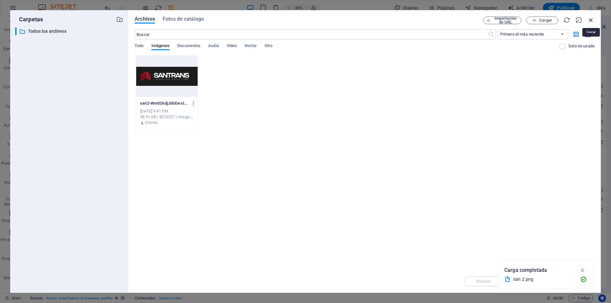
click at [590, 20] on icon "button" at bounding box center [590, 20] width 7 height 7
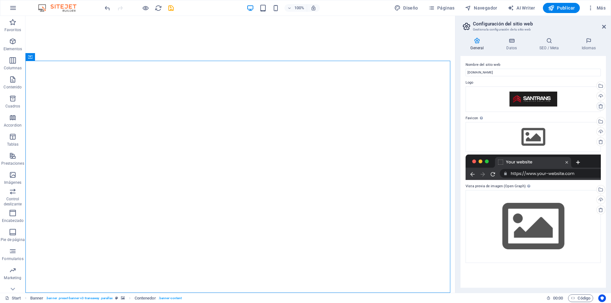
click at [600, 106] on icon at bounding box center [600, 106] width 5 height 5
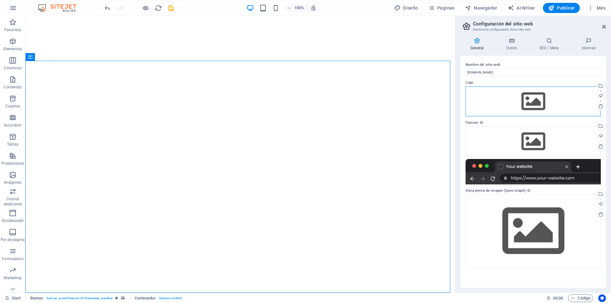
click at [548, 106] on div "Arrastra archivos aquí, haz clic para escoger archivos o selecciona archivos de…" at bounding box center [532, 102] width 135 height 30
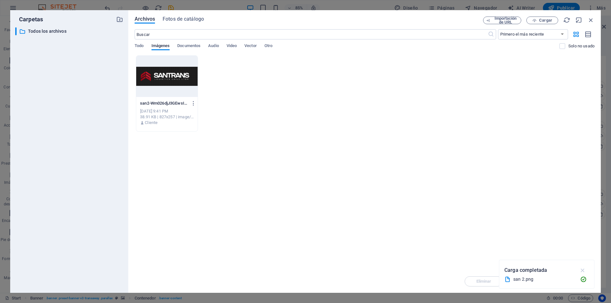
click at [585, 269] on icon "button" at bounding box center [582, 270] width 7 height 7
click at [195, 104] on icon "button" at bounding box center [194, 104] width 6 height 6
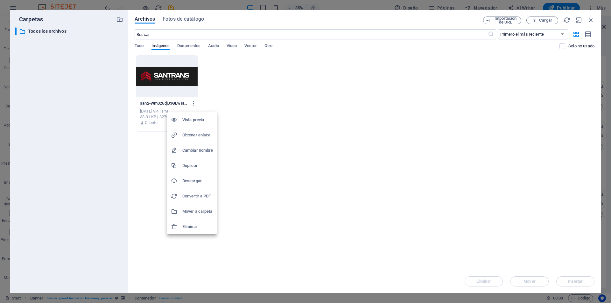
click at [188, 226] on h6 "Eliminar" at bounding box center [197, 227] width 31 height 8
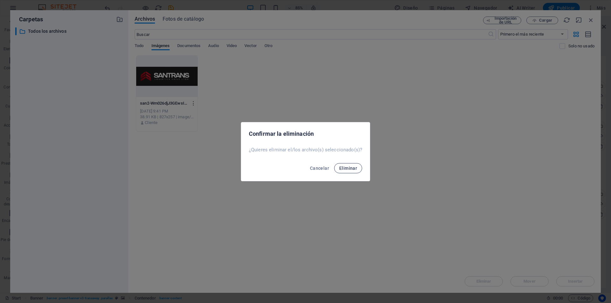
click at [344, 170] on span "Eliminar" at bounding box center [348, 168] width 18 height 5
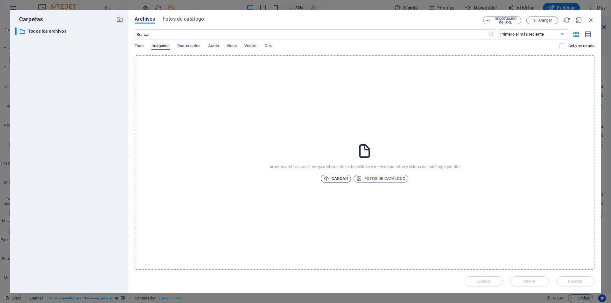
click at [342, 177] on span "Cargar" at bounding box center [336, 179] width 24 height 8
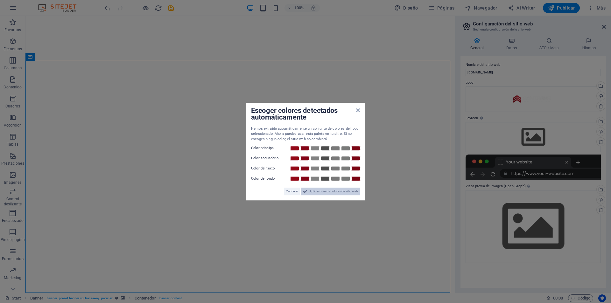
click at [321, 191] on span "Aplicar nuevos colores de sitio web" at bounding box center [333, 192] width 49 height 8
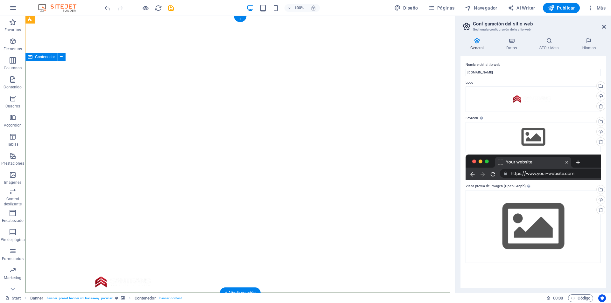
scroll to position [0, 0]
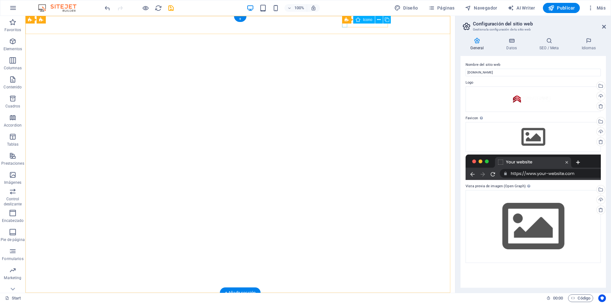
click at [363, 24] on div "Predeterminado Icono" at bounding box center [388, 20] width 52 height 8
click at [385, 24] on div "Icono" at bounding box center [403, 20] width 41 height 8
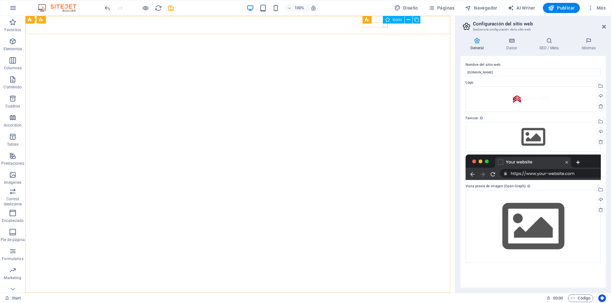
click at [385, 24] on div "Icono" at bounding box center [403, 20] width 41 height 8
click at [379, 23] on div "Predeterminado" at bounding box center [381, 20] width 39 height 8
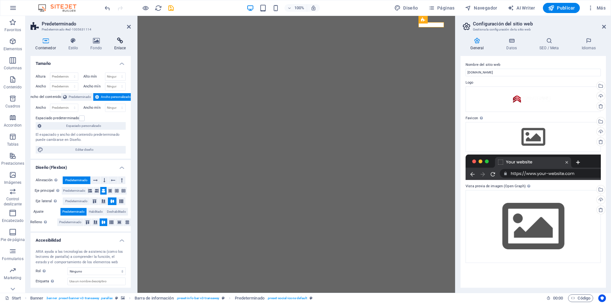
click at [121, 39] on icon at bounding box center [120, 41] width 22 height 6
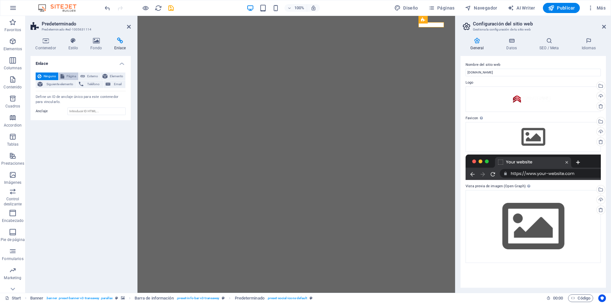
click at [70, 77] on span "Página" at bounding box center [71, 77] width 10 height 8
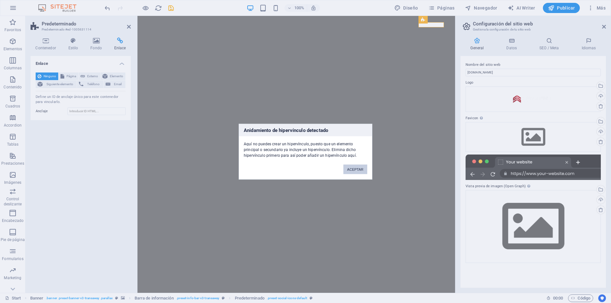
click at [362, 168] on button "ACEPTAR" at bounding box center [355, 169] width 24 height 10
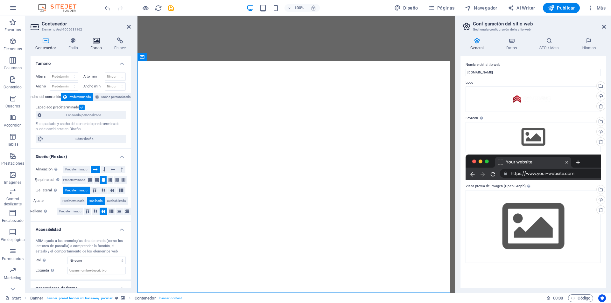
click at [97, 40] on icon at bounding box center [96, 41] width 21 height 6
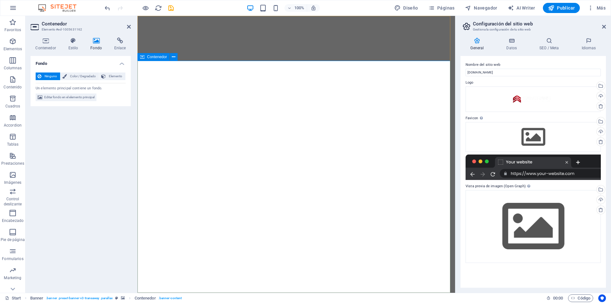
click at [160, 58] on span "Contenedor" at bounding box center [157, 57] width 20 height 4
click at [175, 56] on icon at bounding box center [173, 57] width 3 height 7
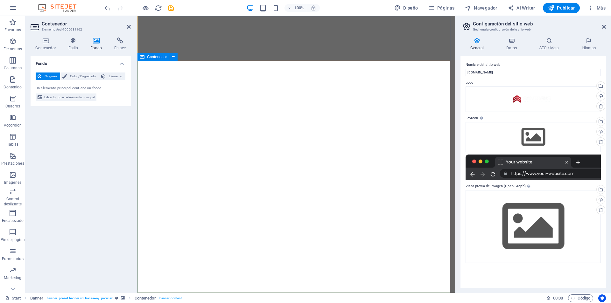
click at [44, 42] on icon at bounding box center [46, 41] width 30 height 6
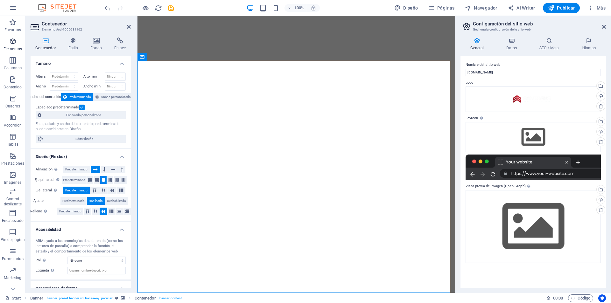
click at [12, 47] on p "Elementos" at bounding box center [12, 48] width 18 height 5
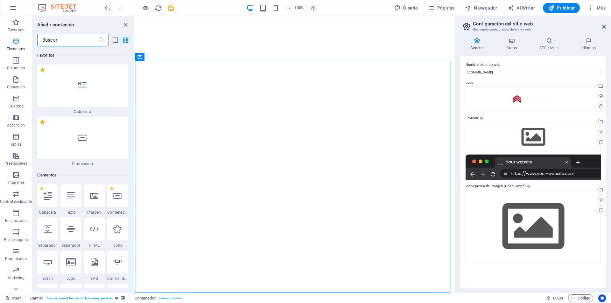
scroll to position [120, 0]
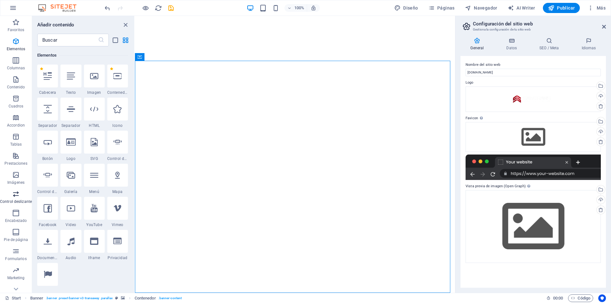
click at [21, 189] on button "Control deslizante" at bounding box center [16, 197] width 32 height 19
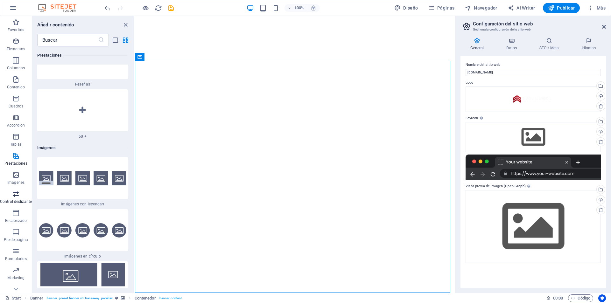
scroll to position [9, 0]
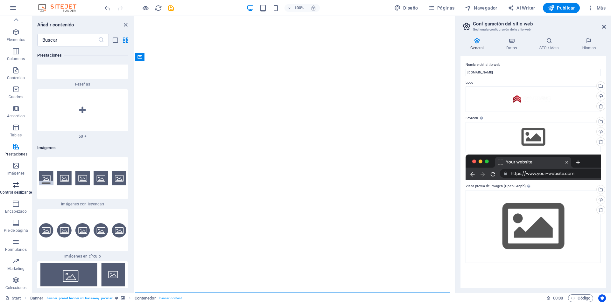
click at [12, 183] on icon "button" at bounding box center [16, 185] width 8 height 8
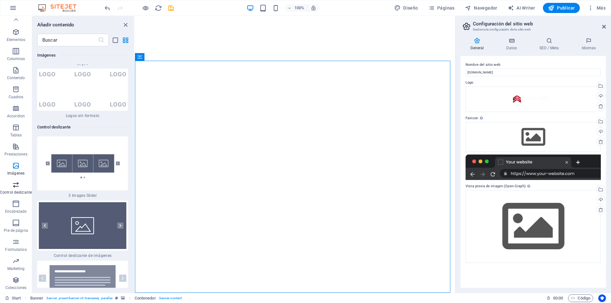
scroll to position [7158, 0]
click at [120, 202] on img at bounding box center [82, 225] width 87 height 47
click at [135, 154] on div "Arrastra aquí para reemplazar el contenido existente. Si quieres crear un eleme…" at bounding box center [295, 154] width 320 height 277
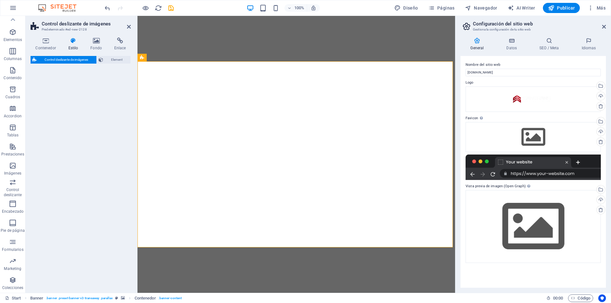
scroll to position [232, 0]
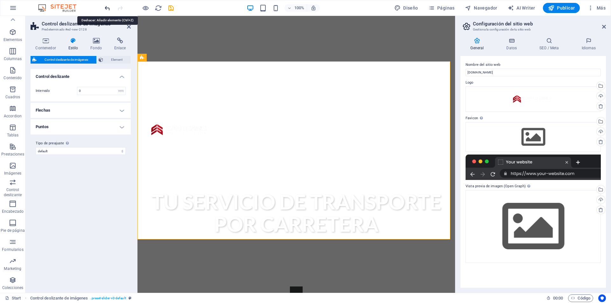
click at [110, 9] on icon "undo" at bounding box center [107, 7] width 7 height 7
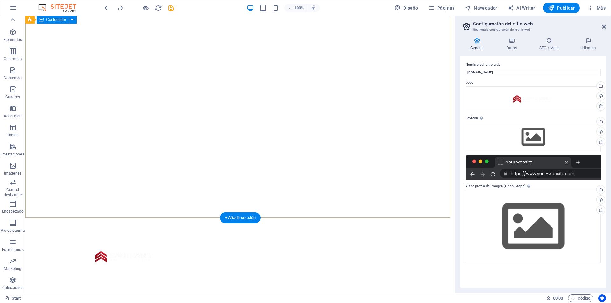
scroll to position [9, 0]
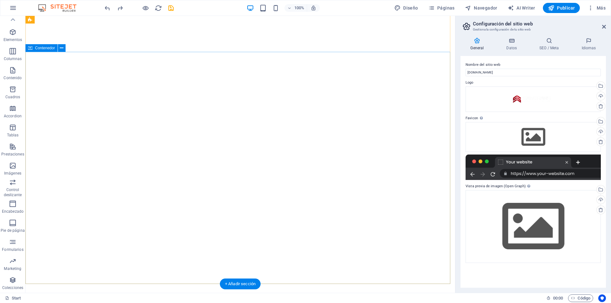
click at [46, 50] on span "Contenedor" at bounding box center [45, 48] width 20 height 4
click at [64, 48] on button at bounding box center [62, 48] width 8 height 8
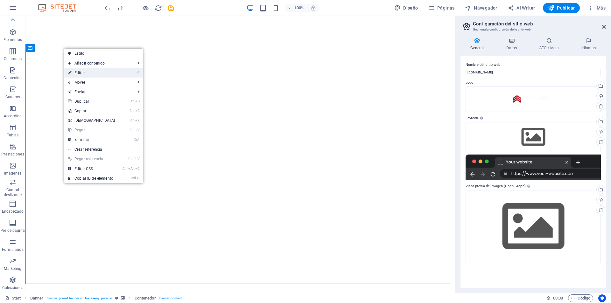
click at [87, 74] on link "⏎ Editar" at bounding box center [91, 73] width 55 height 10
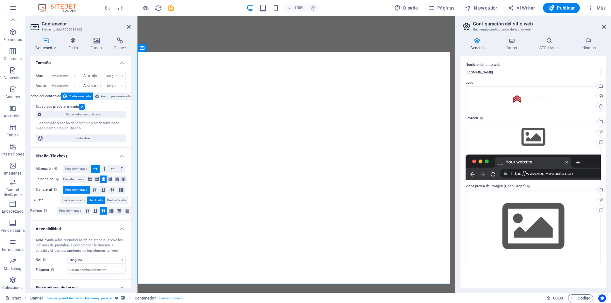
scroll to position [0, 0]
click at [98, 41] on icon at bounding box center [96, 41] width 21 height 6
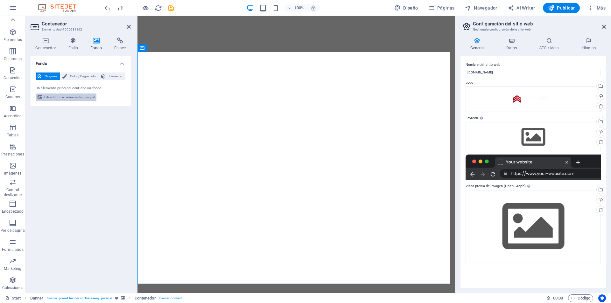
click at [66, 97] on span "Editar fondo en el elemento principal" at bounding box center [69, 98] width 50 height 8
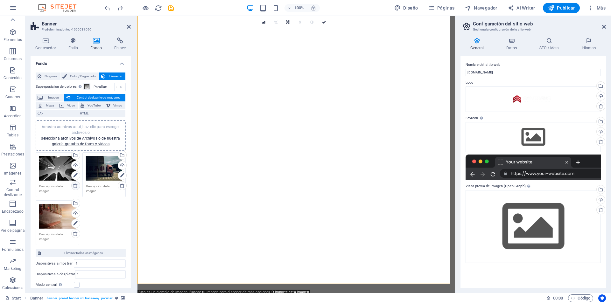
click at [74, 186] on icon at bounding box center [75, 185] width 5 height 5
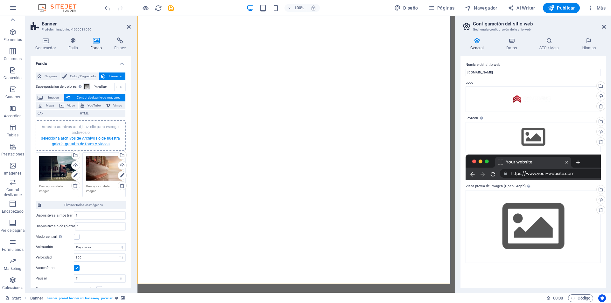
click at [77, 140] on link "selecciona archivos de Archivos o de nuestra galería gratuita de fotos y vídeos" at bounding box center [80, 141] width 79 height 10
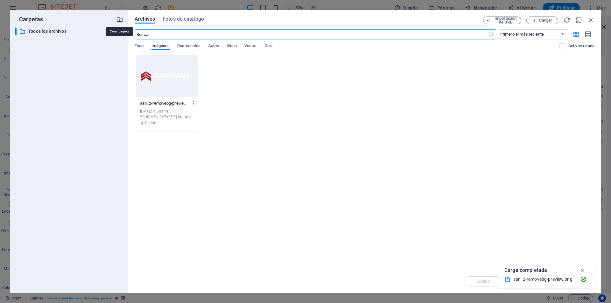
click at [120, 21] on icon "button" at bounding box center [119, 19] width 7 height 7
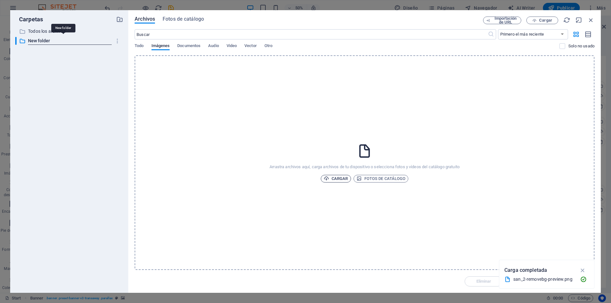
click at [341, 178] on span "Cargar" at bounding box center [336, 179] width 24 height 8
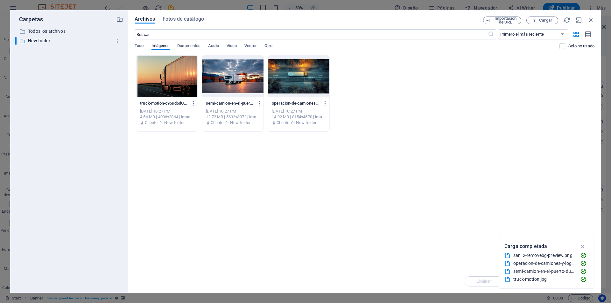
click at [249, 82] on div at bounding box center [232, 76] width 61 height 41
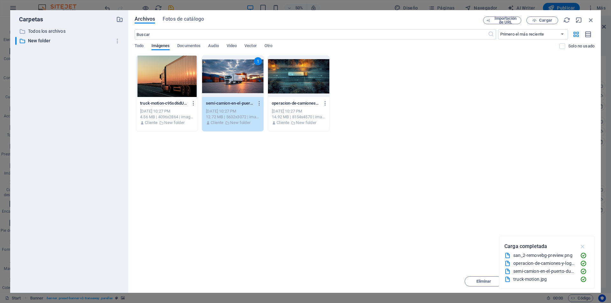
click at [582, 248] on icon "button" at bounding box center [582, 246] width 7 height 7
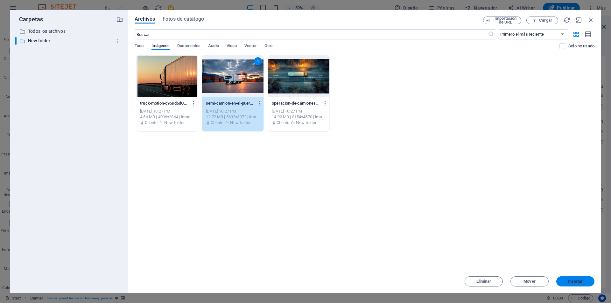
click at [578, 283] on span "Insertar" at bounding box center [575, 282] width 15 height 4
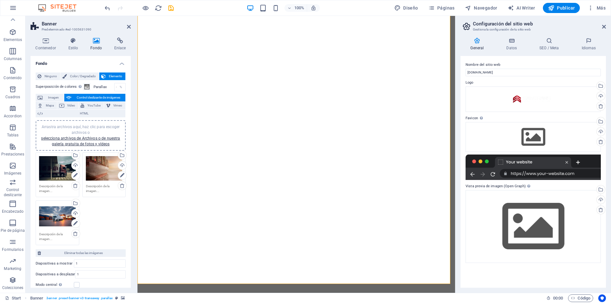
click at [55, 173] on div "Arrastra archivos aquí, haz clic para escoger archivos o selecciona archivos de…" at bounding box center [57, 168] width 37 height 25
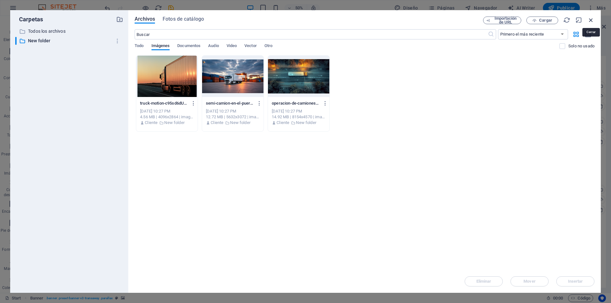
click at [592, 17] on icon "button" at bounding box center [590, 20] width 7 height 7
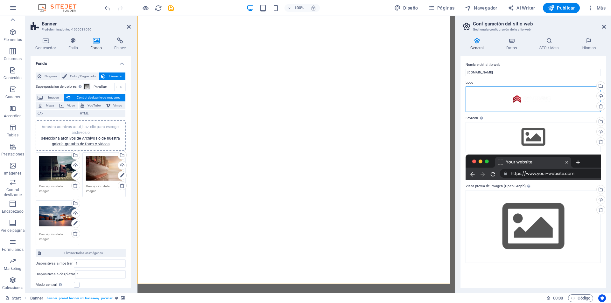
click at [551, 101] on div "Arrastra archivos aquí, haz clic para escoger archivos o selecciona archivos de…" at bounding box center [532, 99] width 135 height 25
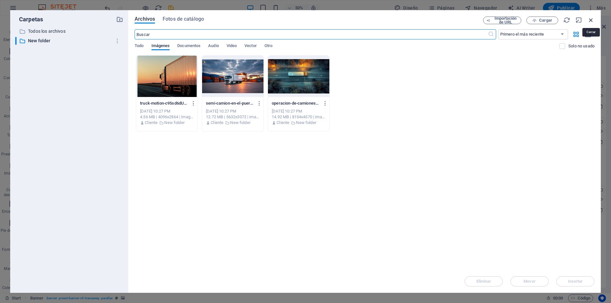
click at [590, 19] on icon "button" at bounding box center [590, 20] width 7 height 7
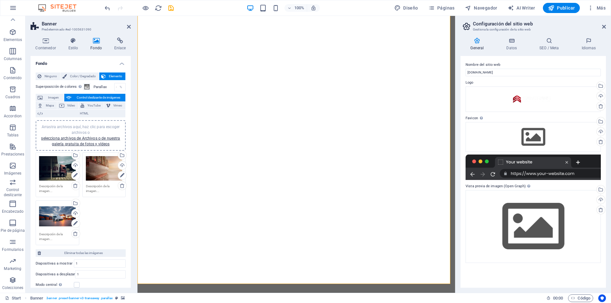
click at [110, 216] on div "Arrastra archivos aquí, haz clic para escoger archivos o selecciona archivos de…" at bounding box center [80, 199] width 93 height 96
click at [93, 134] on div "Arrastra archivos aquí, haz clic para escoger archivos o selecciona archivos de…" at bounding box center [80, 135] width 82 height 23
click at [99, 219] on div "Arrastra archivos aquí, haz clic para escoger archivos o selecciona archivos de…" at bounding box center [104, 216] width 37 height 25
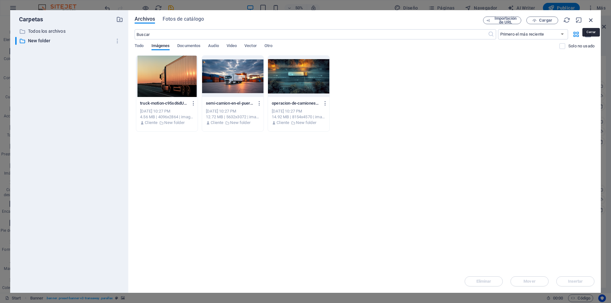
click at [591, 21] on icon "button" at bounding box center [590, 20] width 7 height 7
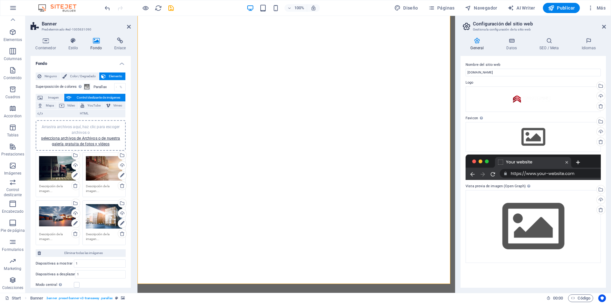
click at [33, 159] on div "Ninguno Color / Degradado Elemento Estirar fondo a ancho completo Superposición…" at bounding box center [81, 226] width 100 height 319
click at [45, 166] on div "Arrastra archivos aquí, haz clic para escoger archivos o selecciona archivos de…" at bounding box center [57, 168] width 37 height 25
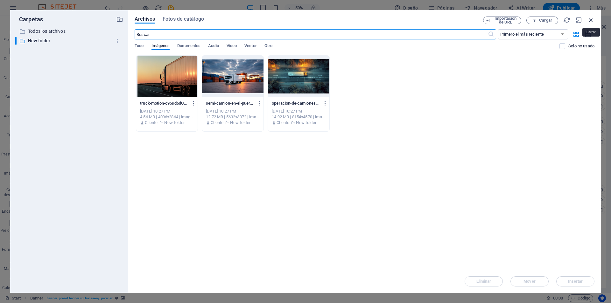
click at [590, 20] on icon "button" at bounding box center [590, 20] width 7 height 7
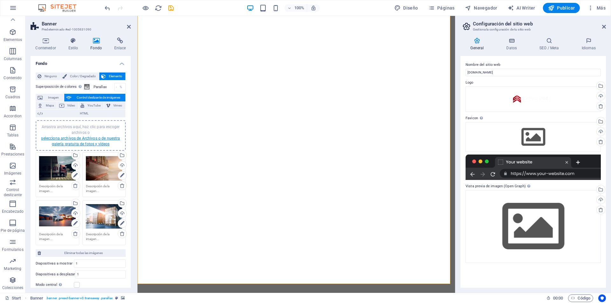
click at [90, 138] on link "selecciona archivos de Archivos o de nuestra galería gratuita de fotos y vídeos" at bounding box center [80, 141] width 79 height 10
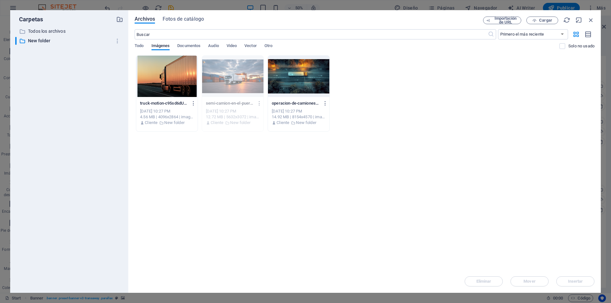
click at [428, 151] on div "Arrastra archivos aquí para cargarlos de inmediato truck-motion-c95sd6dUKLquvEH…" at bounding box center [365, 162] width 460 height 215
click at [62, 31] on p "Todos los archivos" at bounding box center [69, 31] width 83 height 7
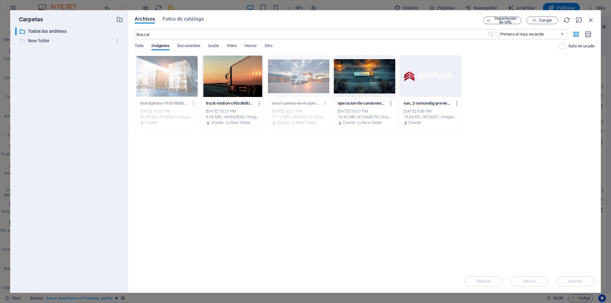
click at [34, 41] on p "New folder" at bounding box center [69, 40] width 83 height 7
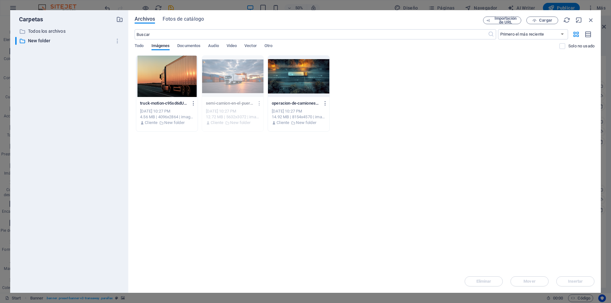
click at [144, 19] on span "Archivos" at bounding box center [145, 19] width 20 height 8
click at [548, 18] on span "Cargar" at bounding box center [545, 20] width 13 height 4
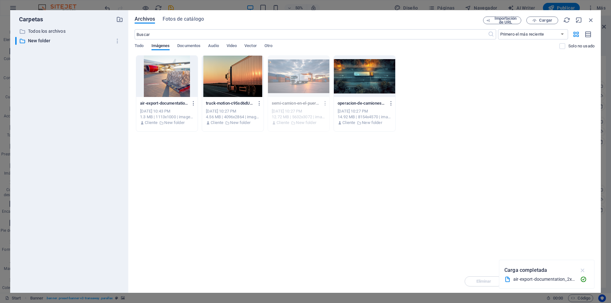
drag, startPoint x: 582, startPoint y: 271, endPoint x: 578, endPoint y: 269, distance: 4.3
click at [581, 271] on icon "button" at bounding box center [582, 270] width 7 height 7
click at [161, 83] on div at bounding box center [166, 76] width 61 height 41
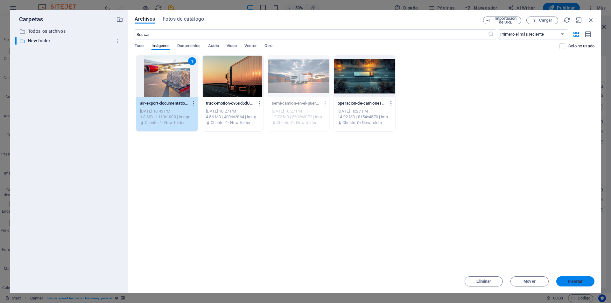
click at [575, 281] on span "Insertar" at bounding box center [575, 282] width 15 height 4
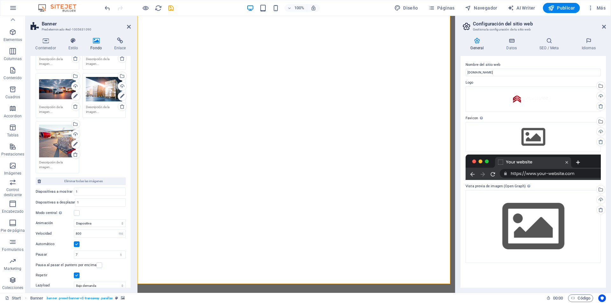
scroll to position [154, 0]
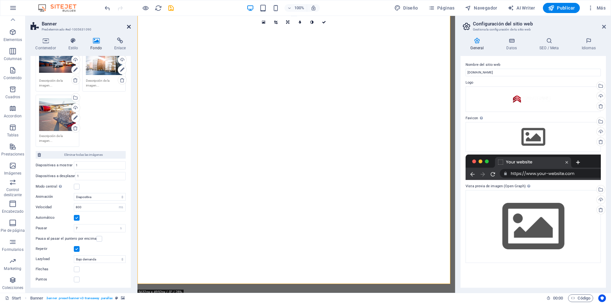
click at [129, 26] on icon at bounding box center [129, 26] width 4 height 5
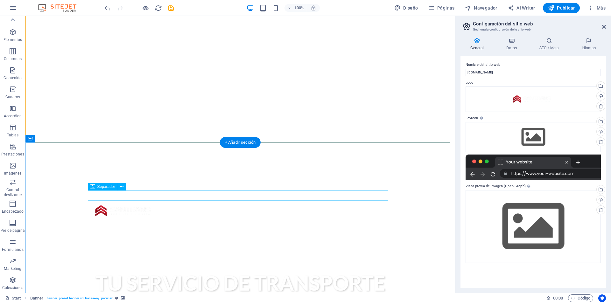
scroll to position [223, 0]
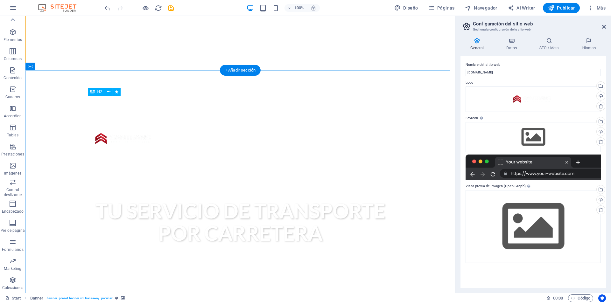
click at [270, 296] on div "About us" at bounding box center [240, 307] width 300 height 23
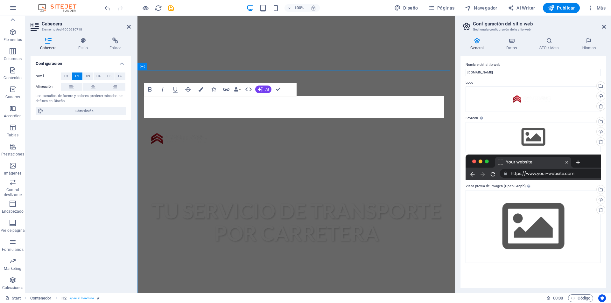
click at [416, 296] on h2 "SOBRE NOSOTROS" at bounding box center [296, 307] width 300 height 23
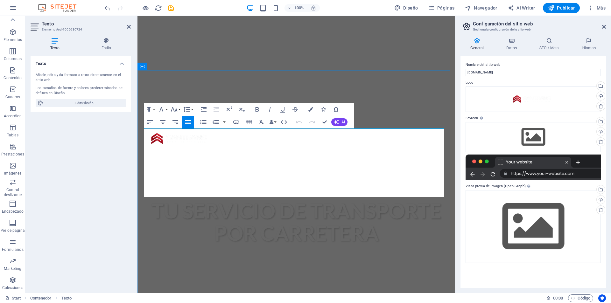
drag, startPoint x: 229, startPoint y: 193, endPoint x: 144, endPoint y: 132, distance: 104.2
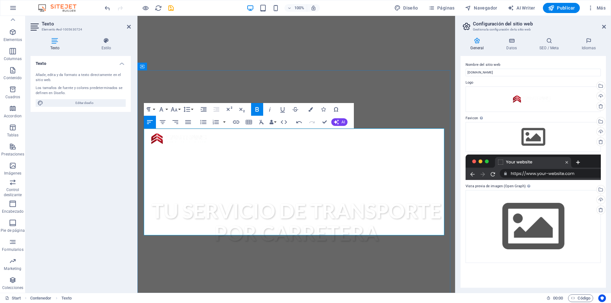
click at [425, 296] on div "SOBRE NOSOTROS" at bounding box center [296, 307] width 300 height 23
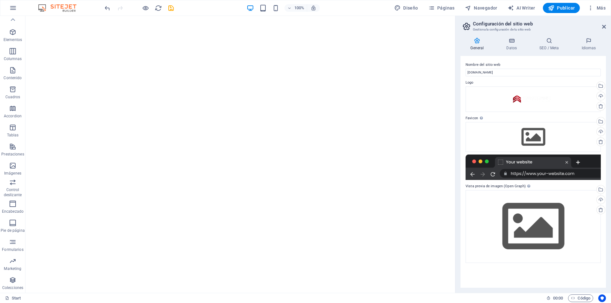
scroll to position [0, 0]
click at [592, 10] on icon "button" at bounding box center [590, 8] width 6 height 6
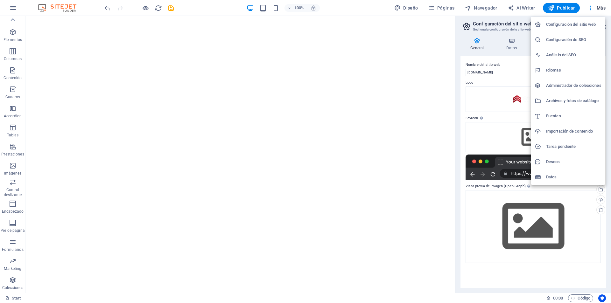
click at [589, 7] on div at bounding box center [305, 151] width 611 height 303
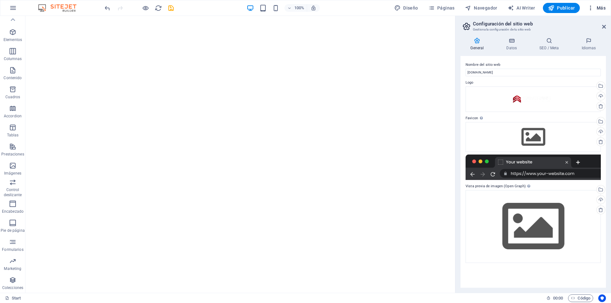
click at [591, 8] on icon "button" at bounding box center [590, 8] width 6 height 6
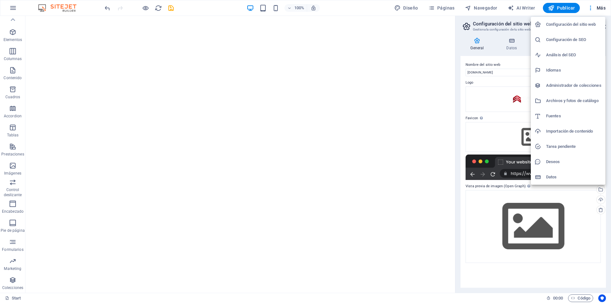
click at [600, 7] on div at bounding box center [305, 151] width 611 height 303
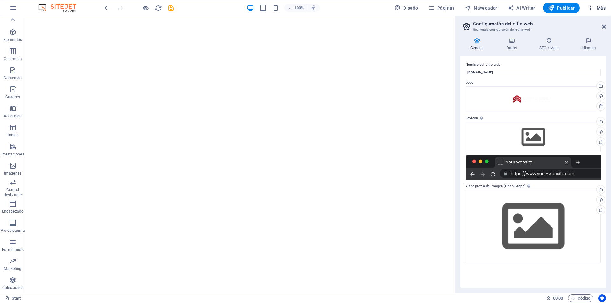
click at [601, 7] on span "Más" at bounding box center [596, 8] width 18 height 6
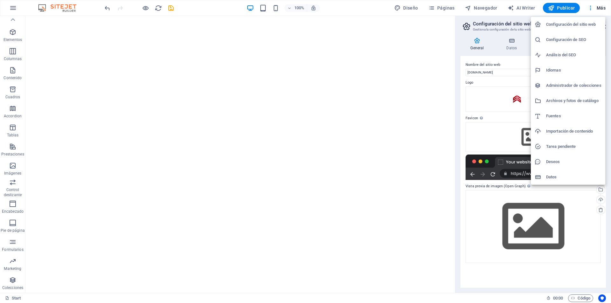
click at [170, 8] on div at bounding box center [305, 151] width 611 height 303
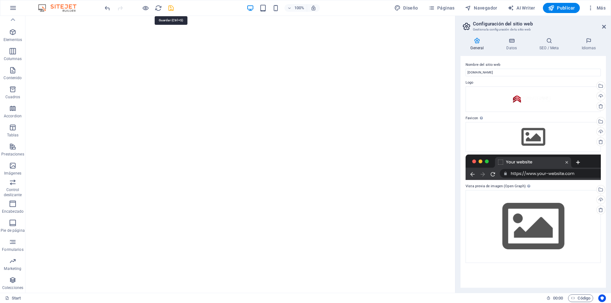
click at [171, 7] on icon "save" at bounding box center [170, 7] width 7 height 7
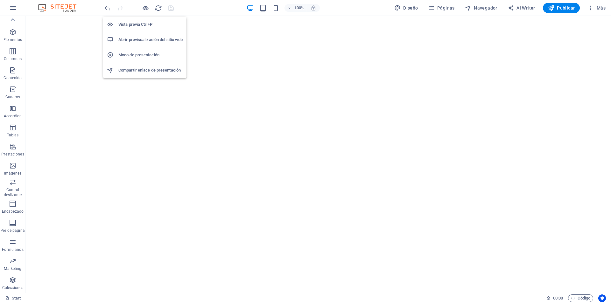
click at [133, 21] on h6 "Vista previa Ctrl+P" at bounding box center [150, 25] width 64 height 8
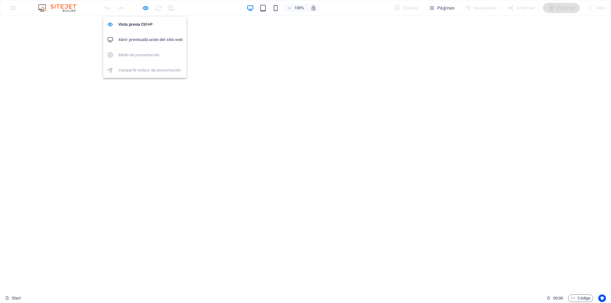
click at [134, 39] on h6 "Abrir previsualización del sitio web" at bounding box center [150, 40] width 64 height 8
